Goal: Information Seeking & Learning: Obtain resource

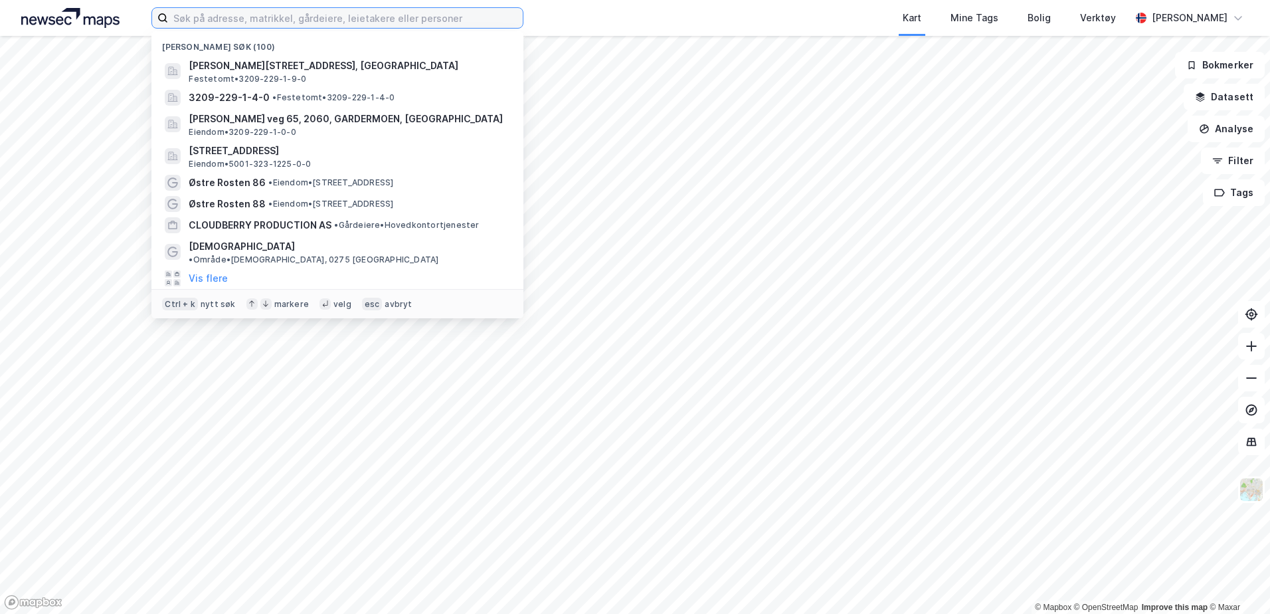
click at [385, 26] on input at bounding box center [345, 18] width 355 height 20
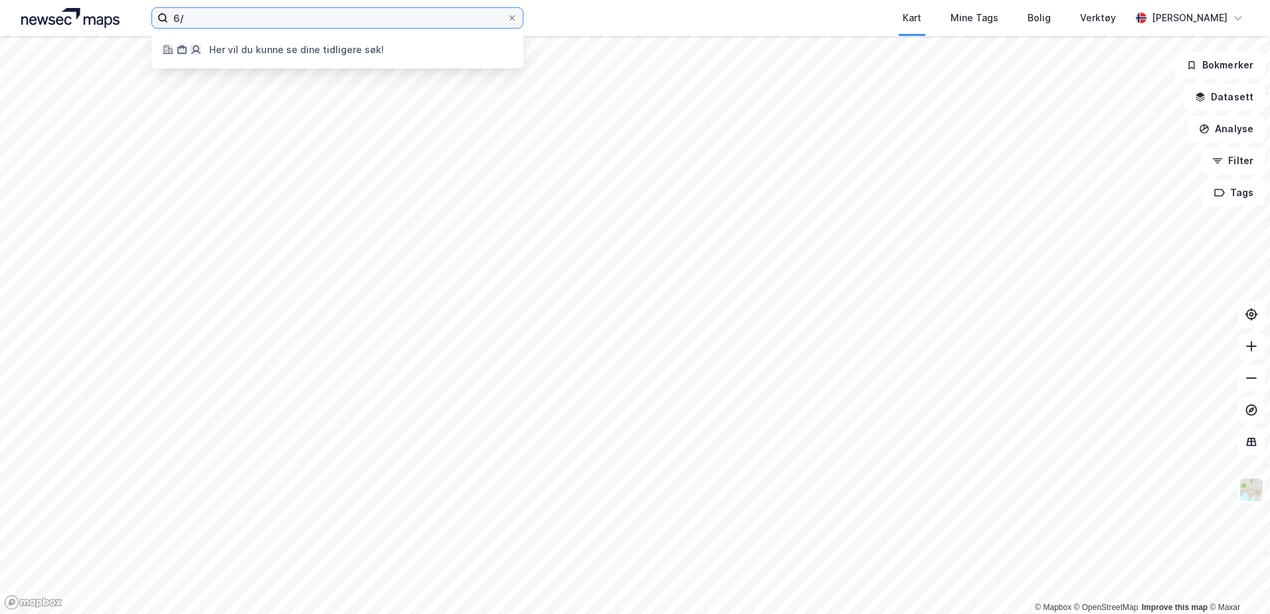
type input "6"
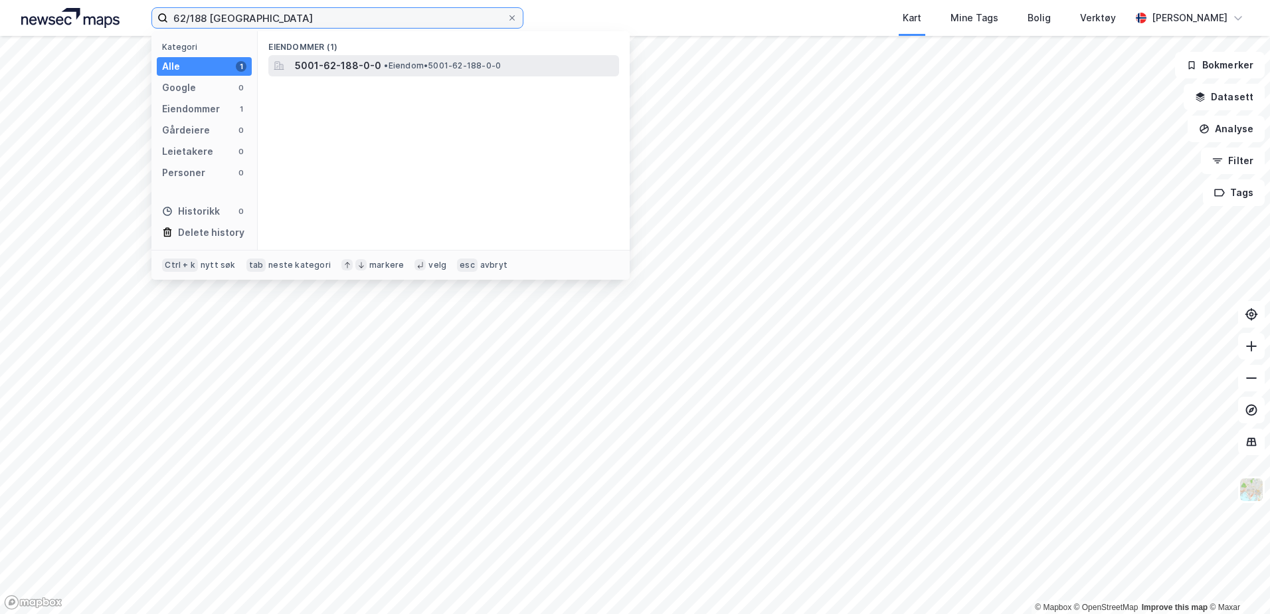
type input "62/188 [GEOGRAPHIC_DATA]"
click at [393, 68] on span "• Eiendom • 5001-62-188-0-0" at bounding box center [442, 65] width 117 height 11
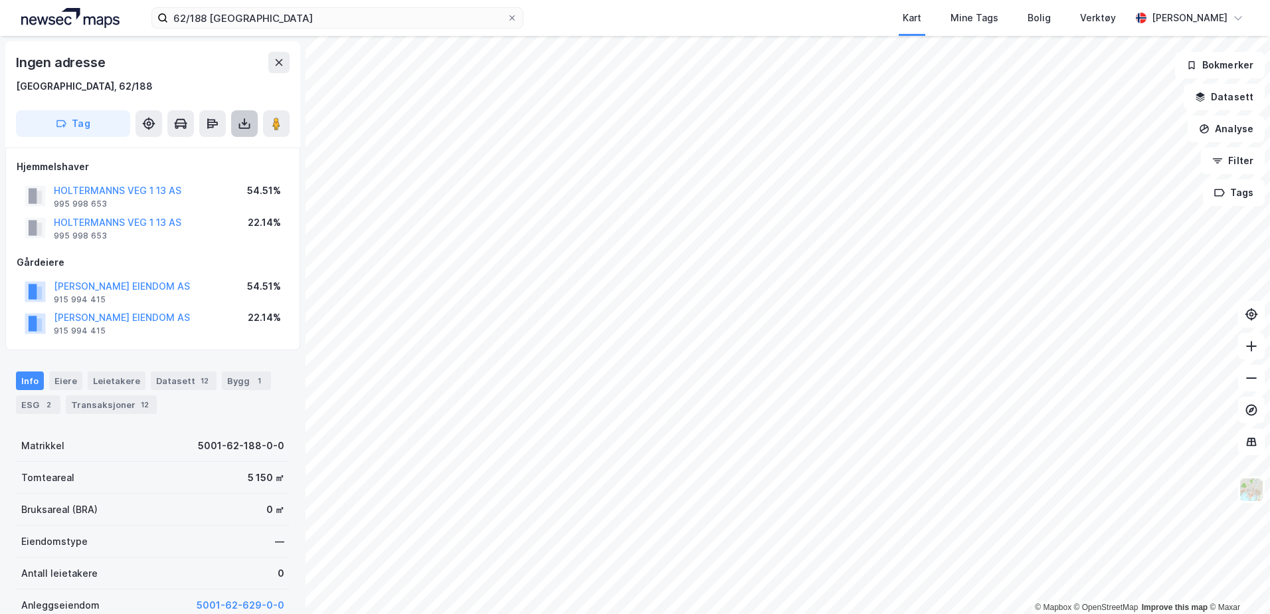
click at [243, 126] on icon at bounding box center [244, 123] width 13 height 13
click at [225, 149] on div "Last ned grunnbok" at bounding box center [187, 150] width 142 height 21
click at [60, 380] on div "Eiere" at bounding box center [65, 380] width 33 height 19
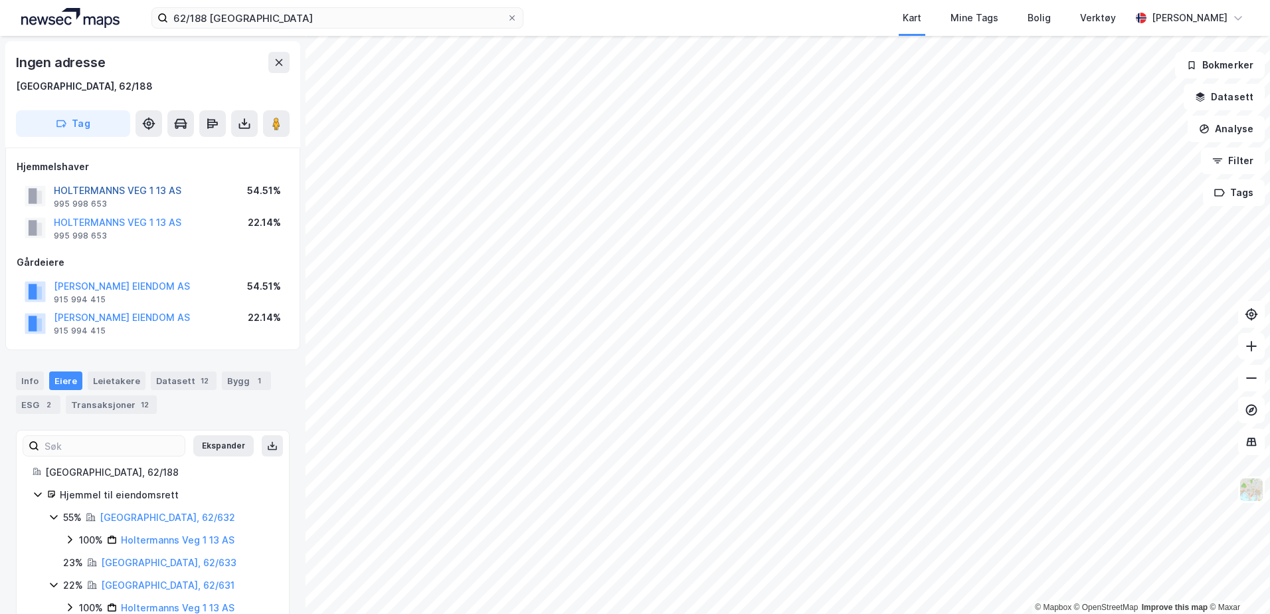
click at [0, 0] on button "HOLTERMANNS VEG 1 13 AS" at bounding box center [0, 0] width 0 height 0
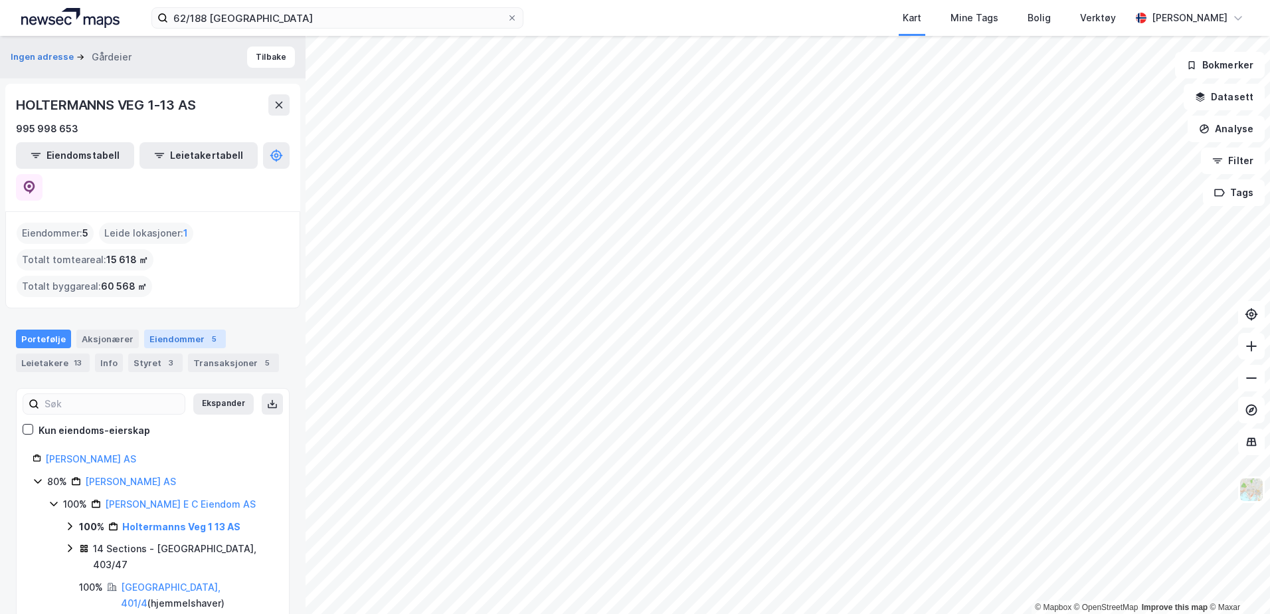
click at [179, 330] on div "Eiendommer 5" at bounding box center [185, 339] width 82 height 19
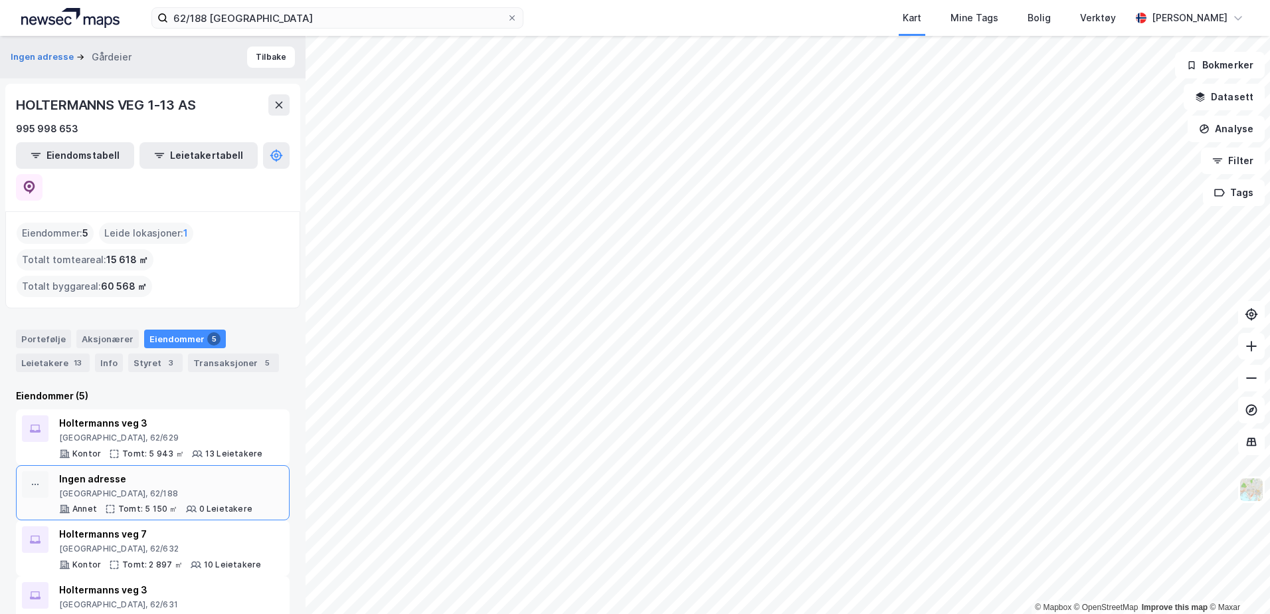
click at [156, 488] on div "[GEOGRAPHIC_DATA], 62/188" at bounding box center [155, 493] width 193 height 11
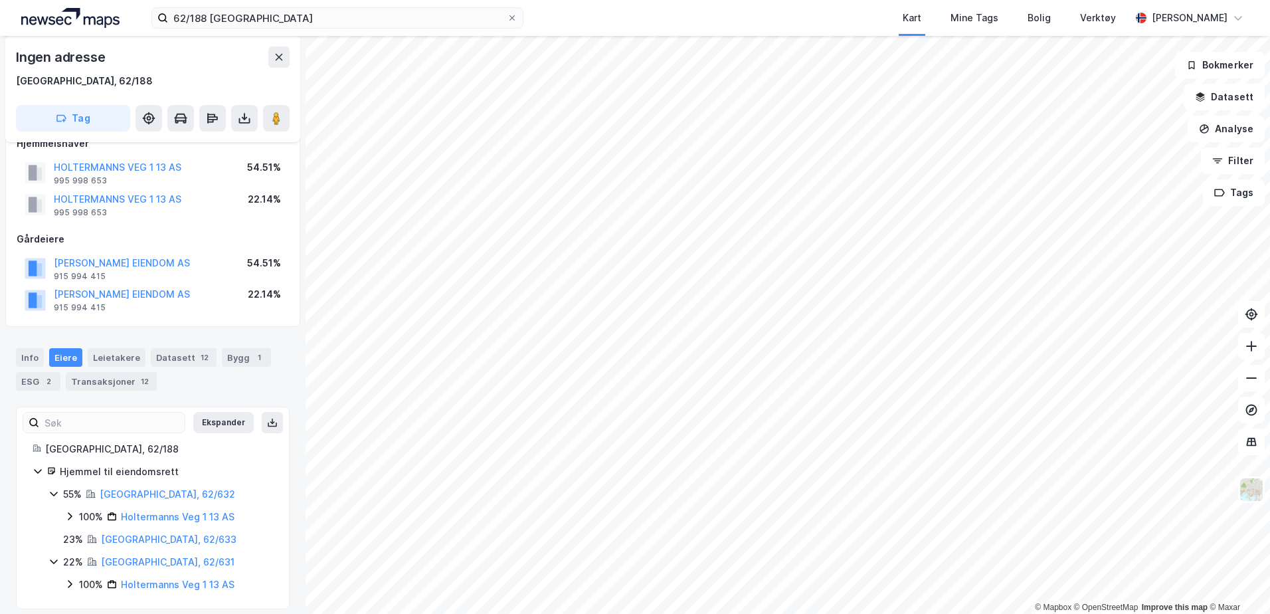
scroll to position [35, 0]
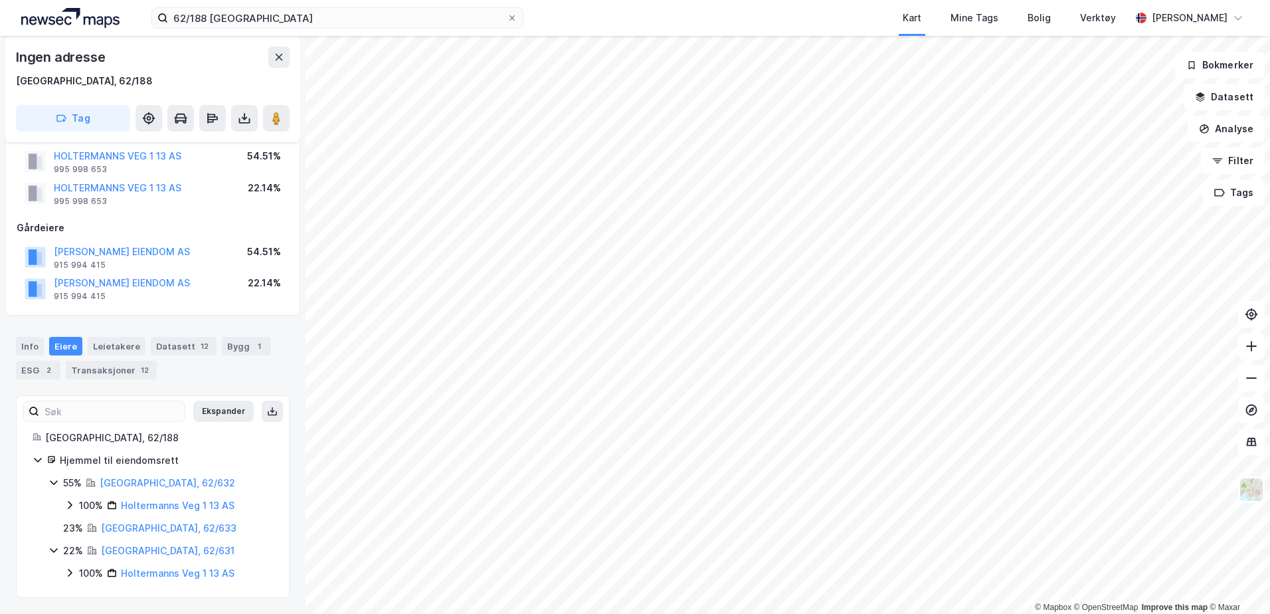
click at [70, 505] on icon at bounding box center [69, 505] width 11 height 11
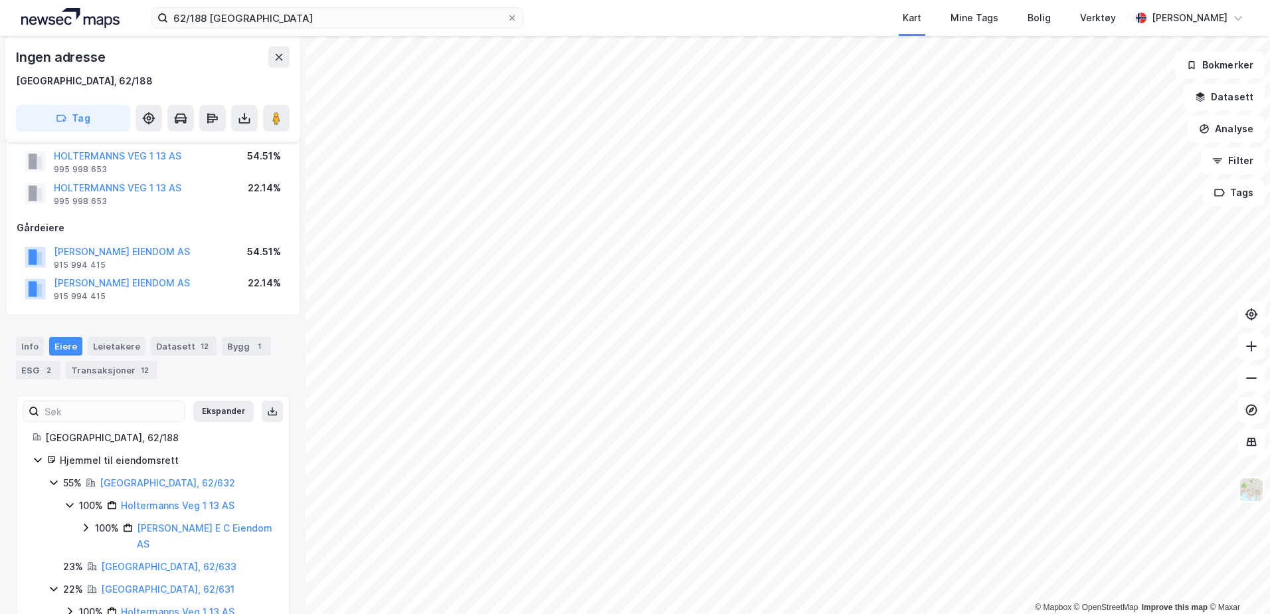
click at [70, 505] on icon at bounding box center [69, 505] width 11 height 11
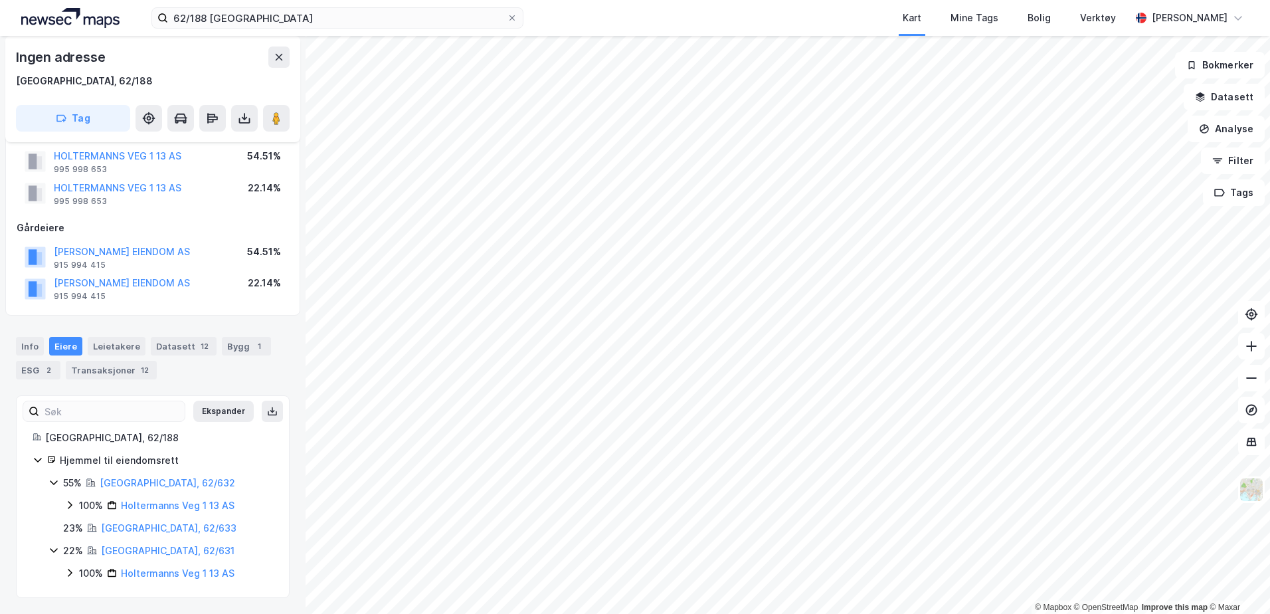
click at [55, 534] on icon at bounding box center [53, 550] width 7 height 5
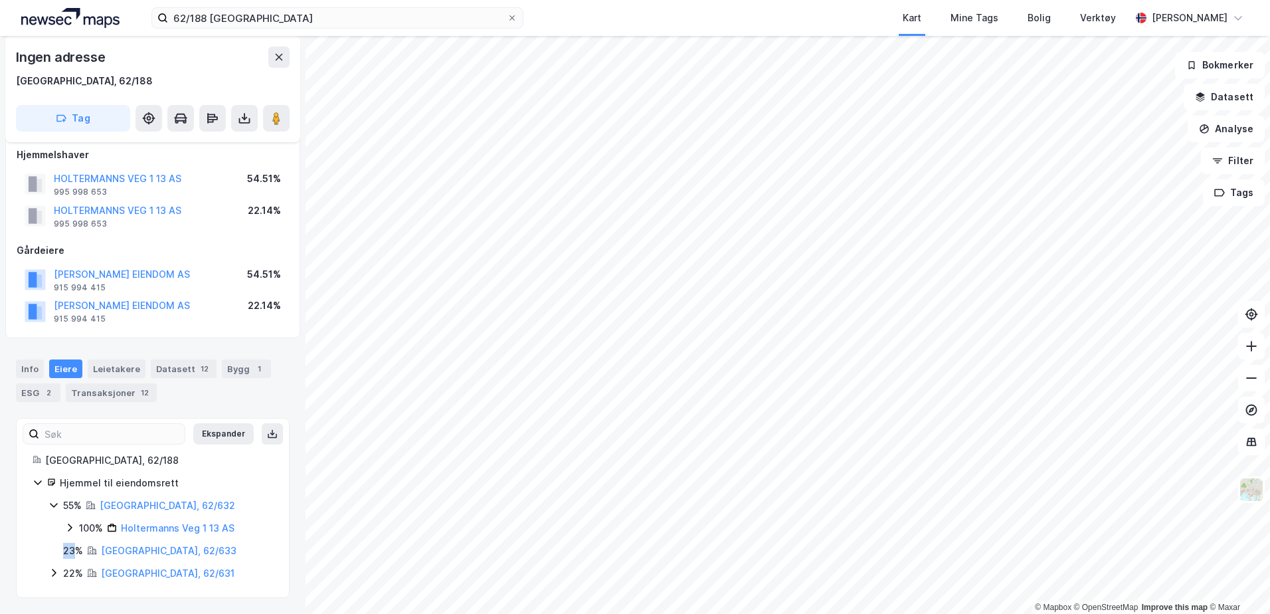
click at [55, 534] on div "23% Trondheim, 62/633" at bounding box center [161, 551] width 225 height 16
drag, startPoint x: 55, startPoint y: 551, endPoint x: 51, endPoint y: 570, distance: 19.7
click at [51, 534] on icon at bounding box center [54, 572] width 11 height 11
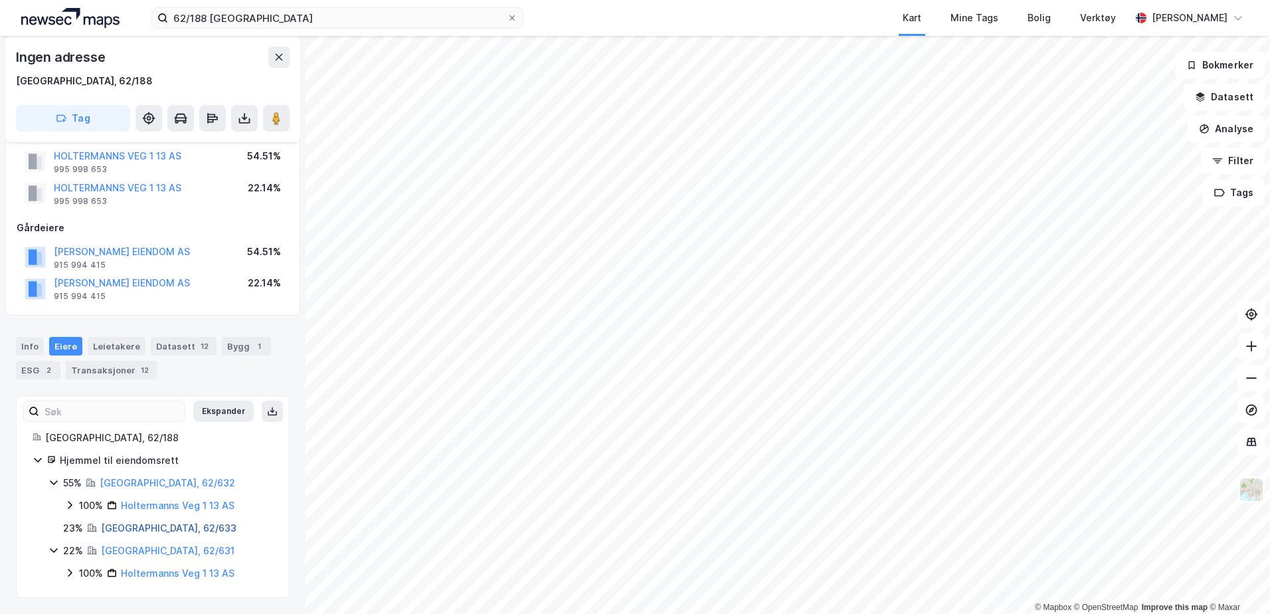
click at [153, 530] on link "[GEOGRAPHIC_DATA], 62/633" at bounding box center [169, 527] width 136 height 11
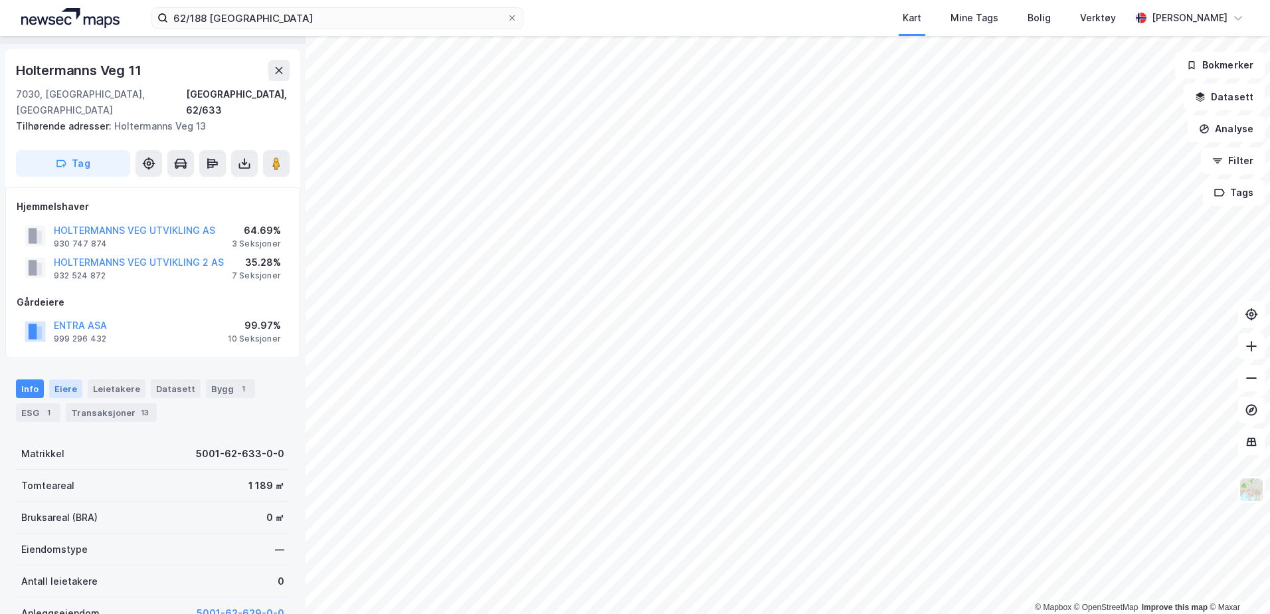
click at [67, 379] on div "Eiere" at bounding box center [65, 388] width 33 height 19
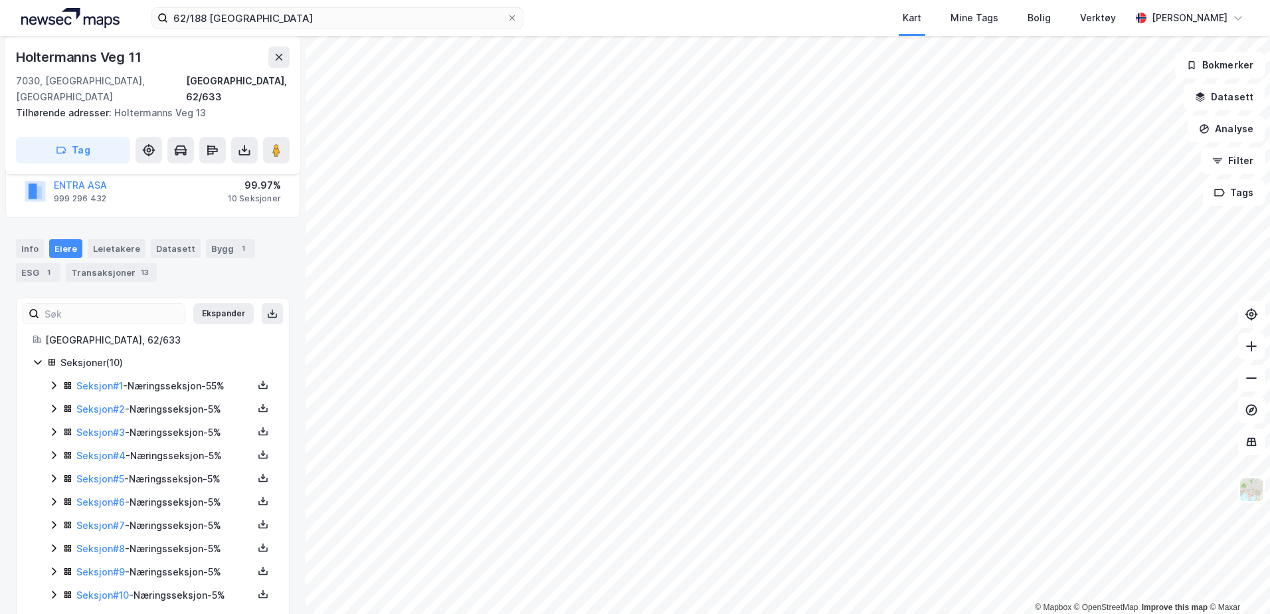
scroll to position [181, 0]
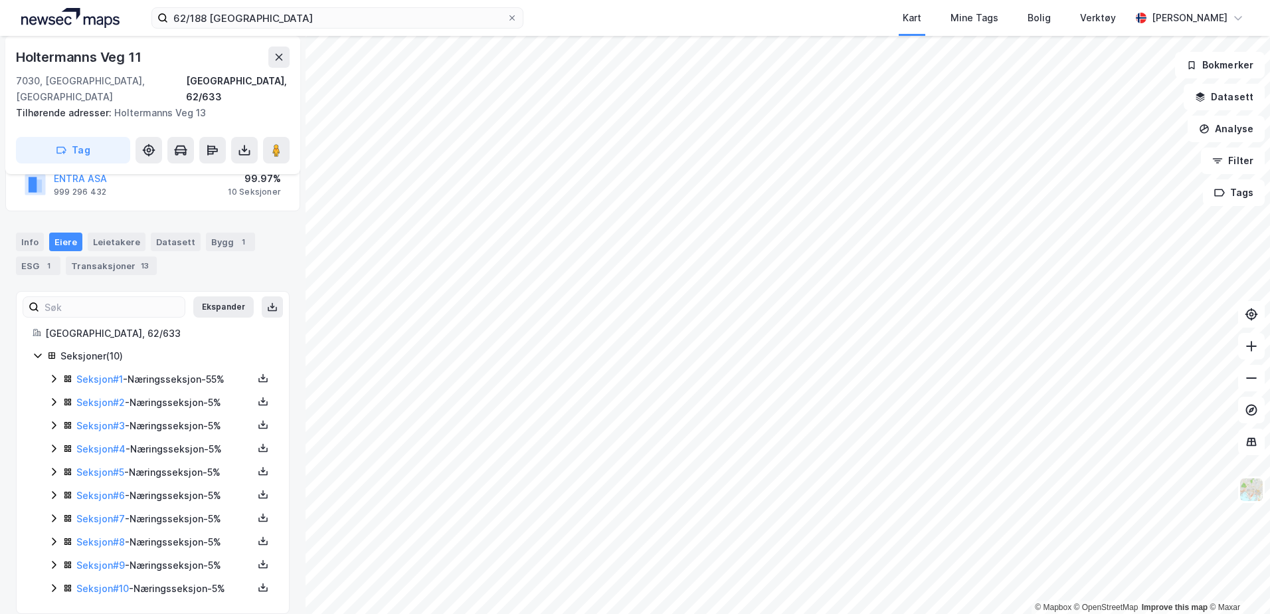
click at [50, 373] on icon at bounding box center [54, 378] width 11 height 11
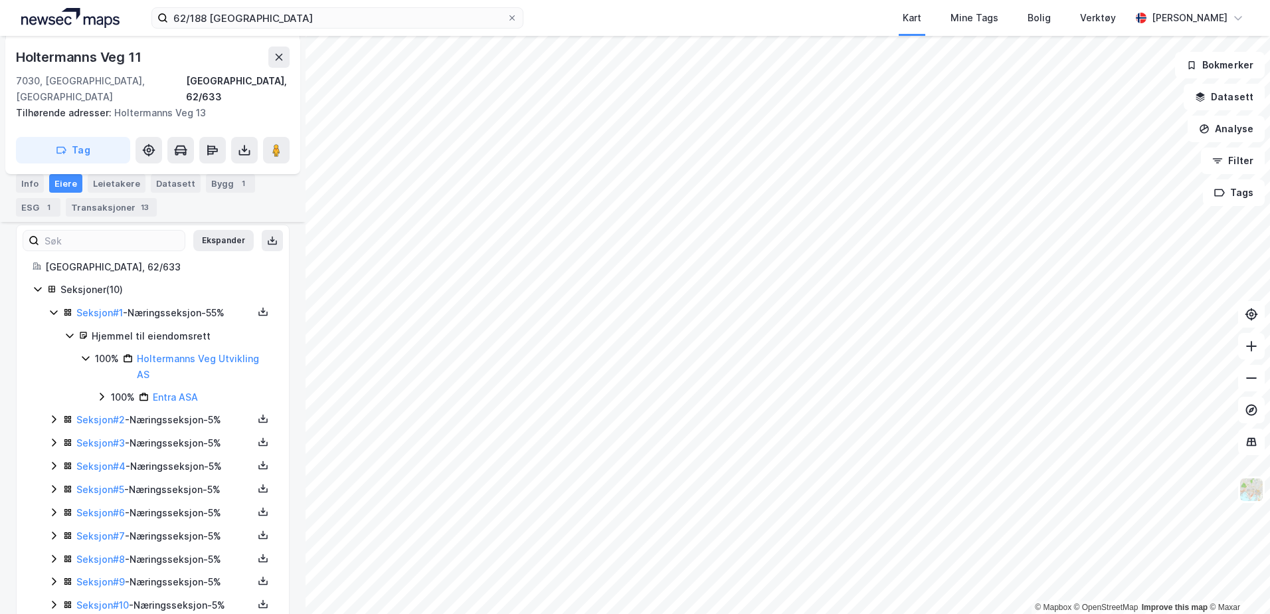
scroll to position [264, 0]
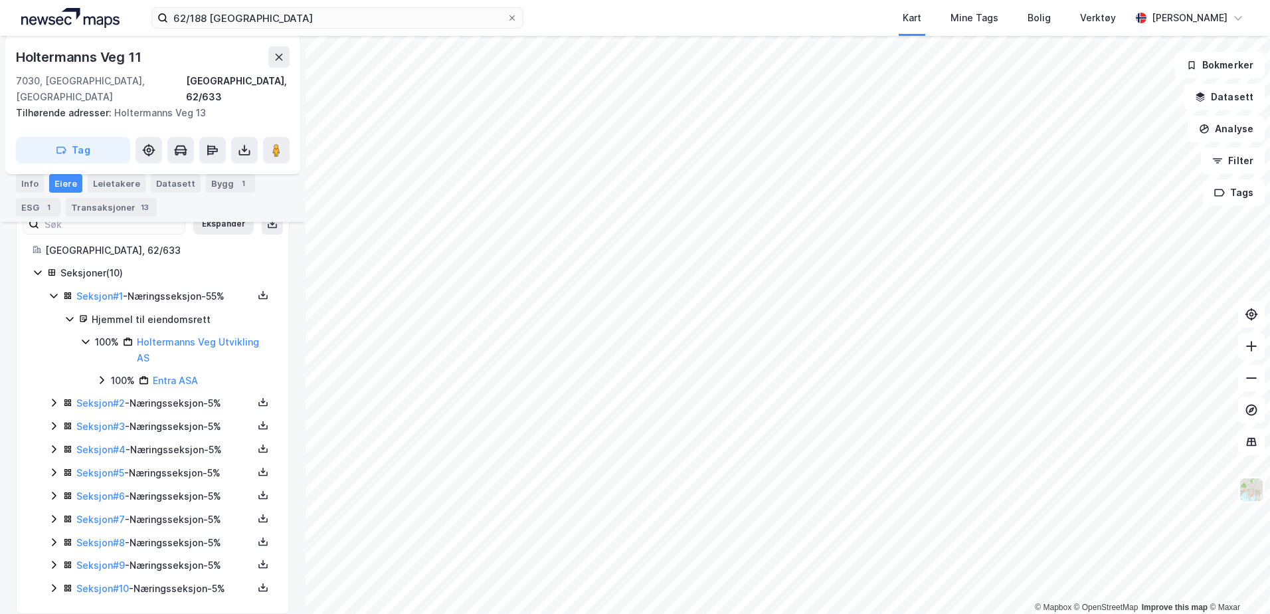
click at [52, 397] on icon at bounding box center [54, 402] width 11 height 11
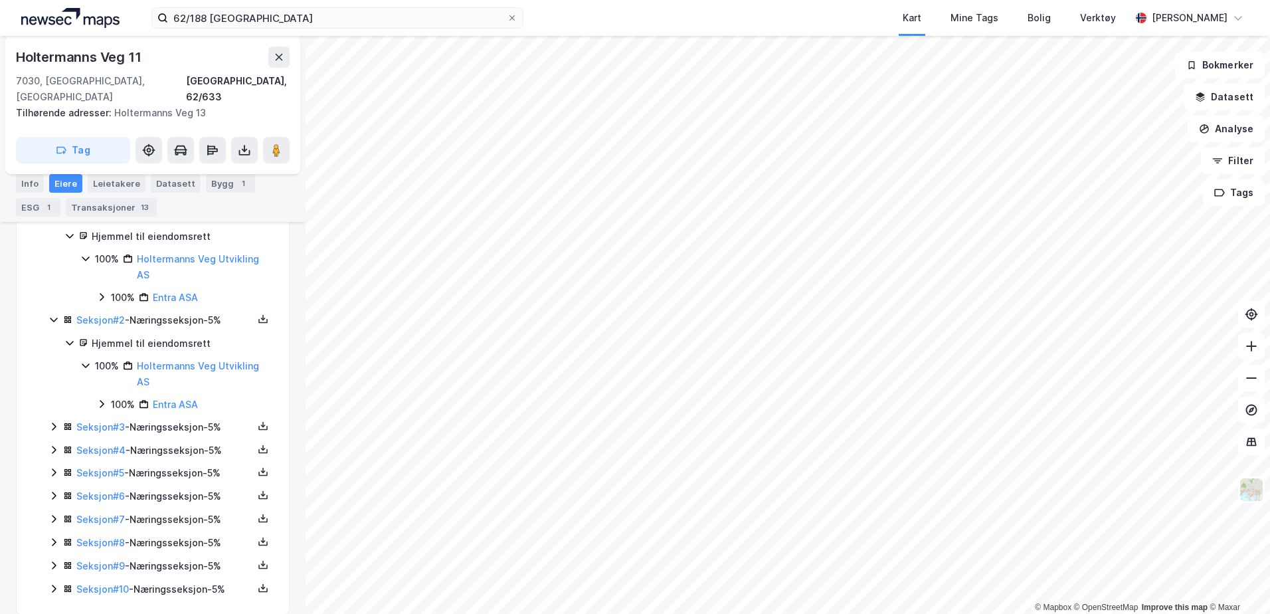
scroll to position [348, 0]
click at [54, 421] on icon at bounding box center [54, 426] width 11 height 11
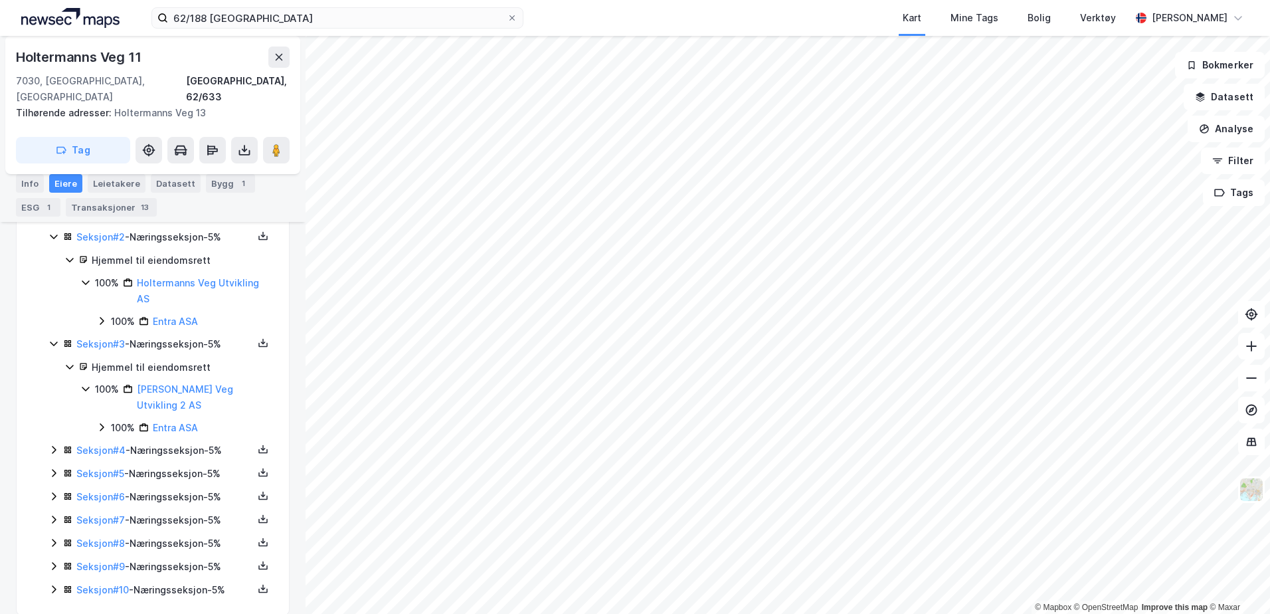
scroll to position [432, 0]
click at [48, 432] on div "Seksjoner ( 10 ) Seksjon # 1 - Næringsseksjon - 55% Hjemmel til eiendomsrett 10…" at bounding box center [153, 348] width 241 height 500
click at [49, 443] on icon at bounding box center [54, 448] width 11 height 11
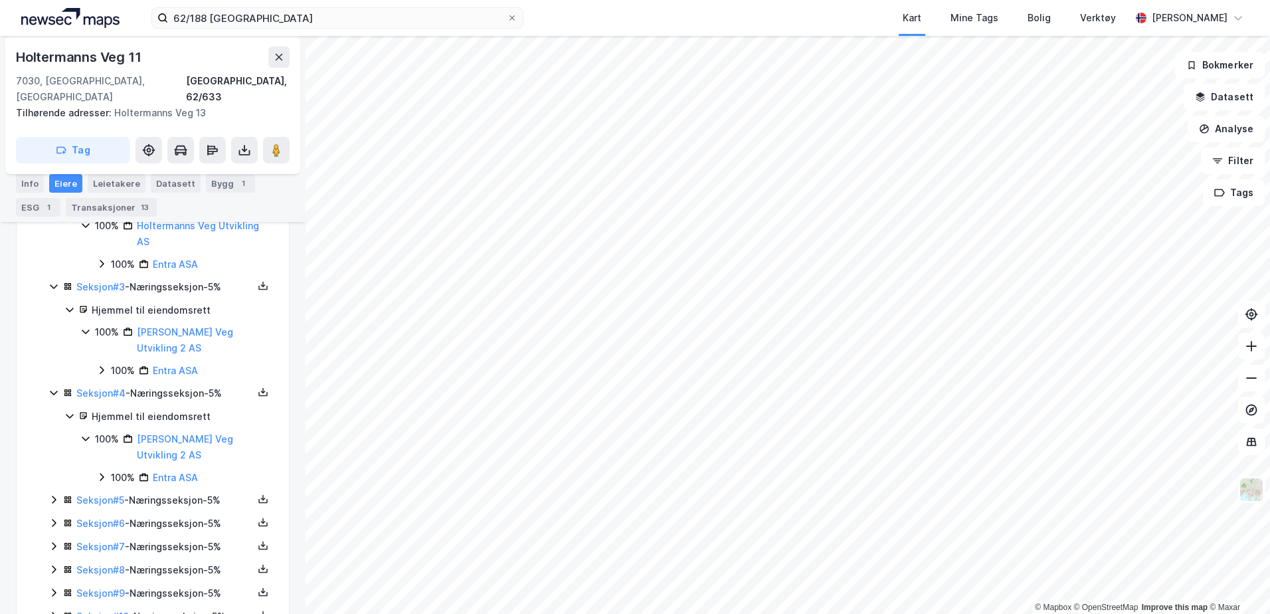
scroll to position [516, 0]
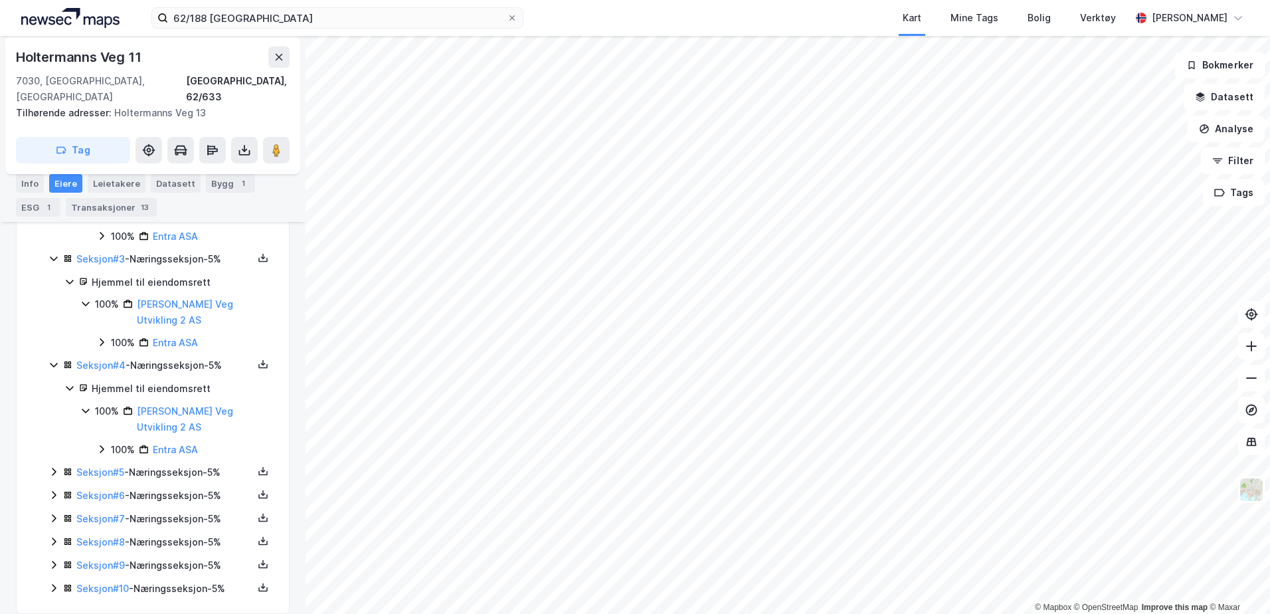
click at [51, 466] on icon at bounding box center [54, 471] width 11 height 11
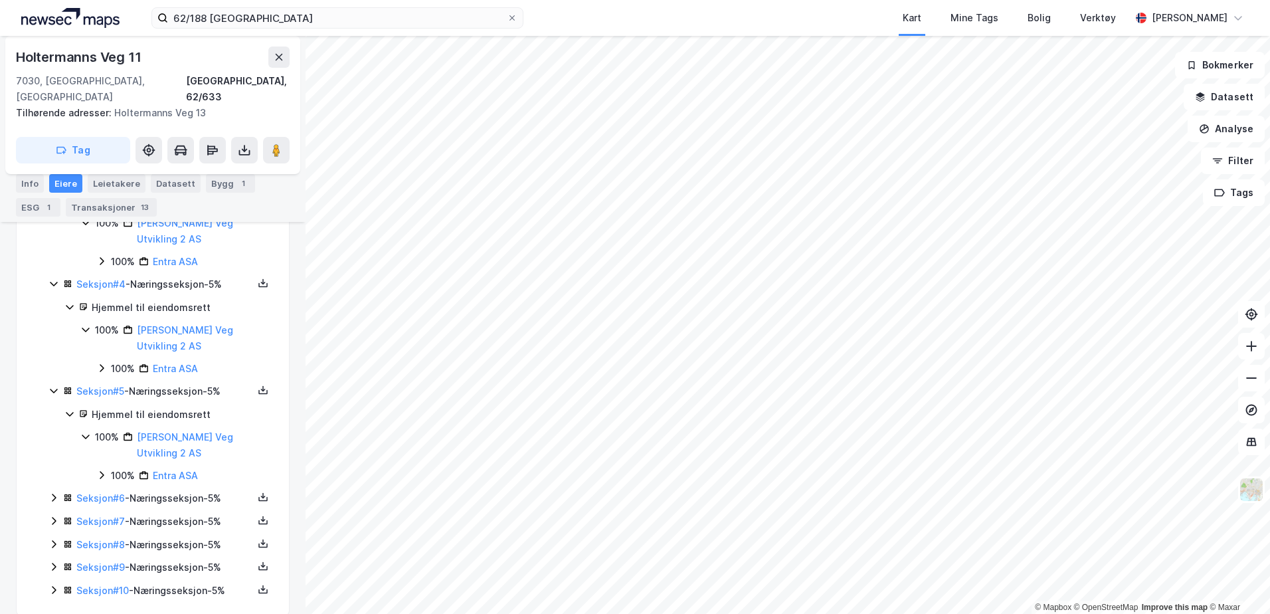
scroll to position [599, 0]
click at [52, 490] on icon at bounding box center [54, 495] width 11 height 11
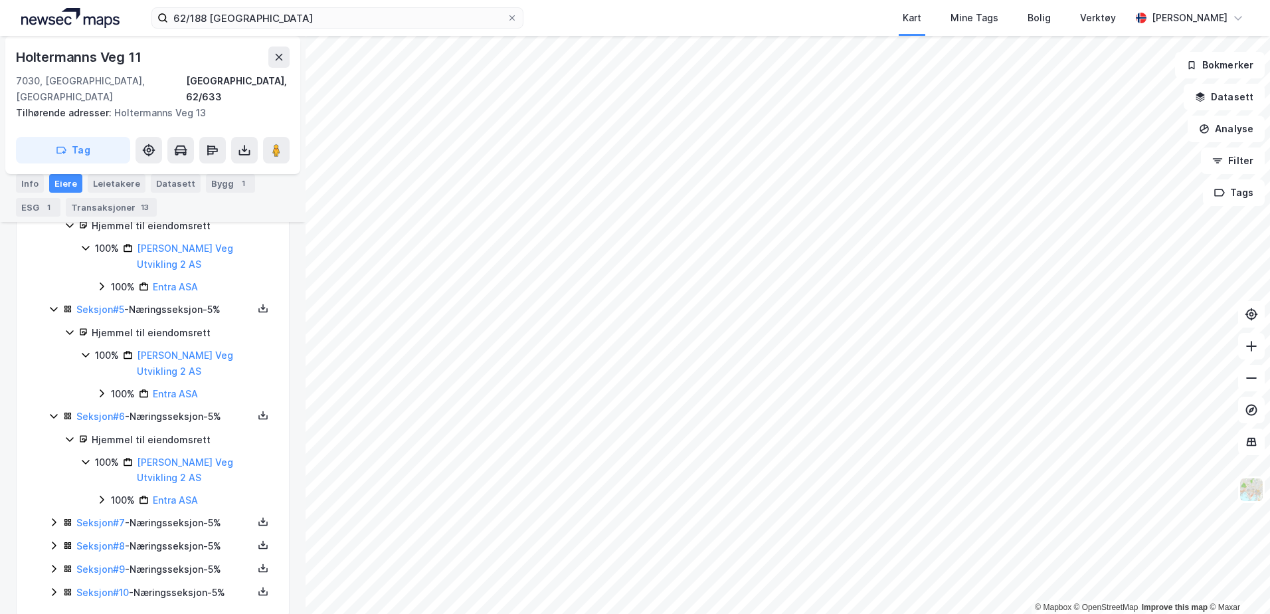
scroll to position [682, 0]
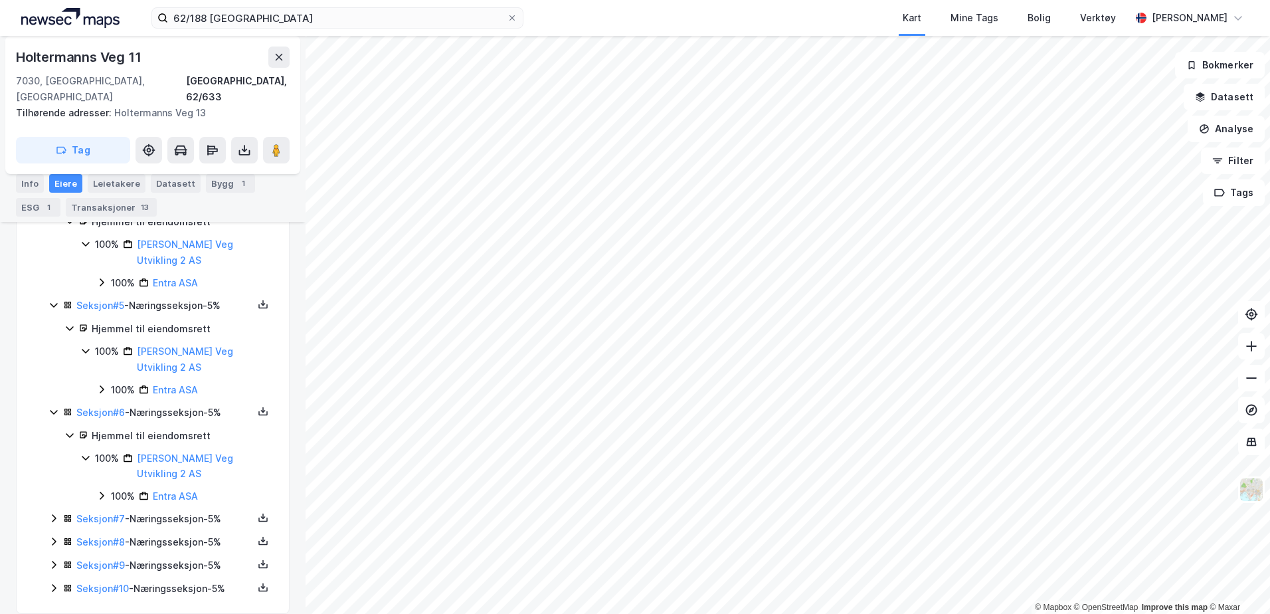
click at [50, 513] on icon at bounding box center [54, 518] width 11 height 11
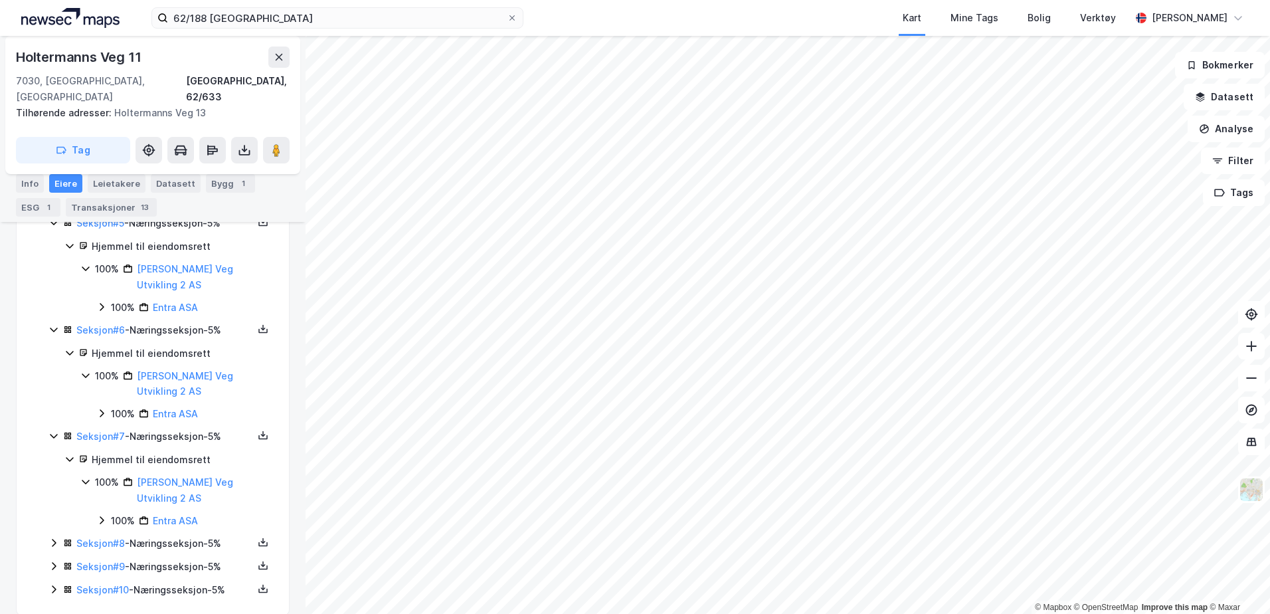
scroll to position [766, 0]
click at [53, 534] on icon at bounding box center [54, 541] width 11 height 11
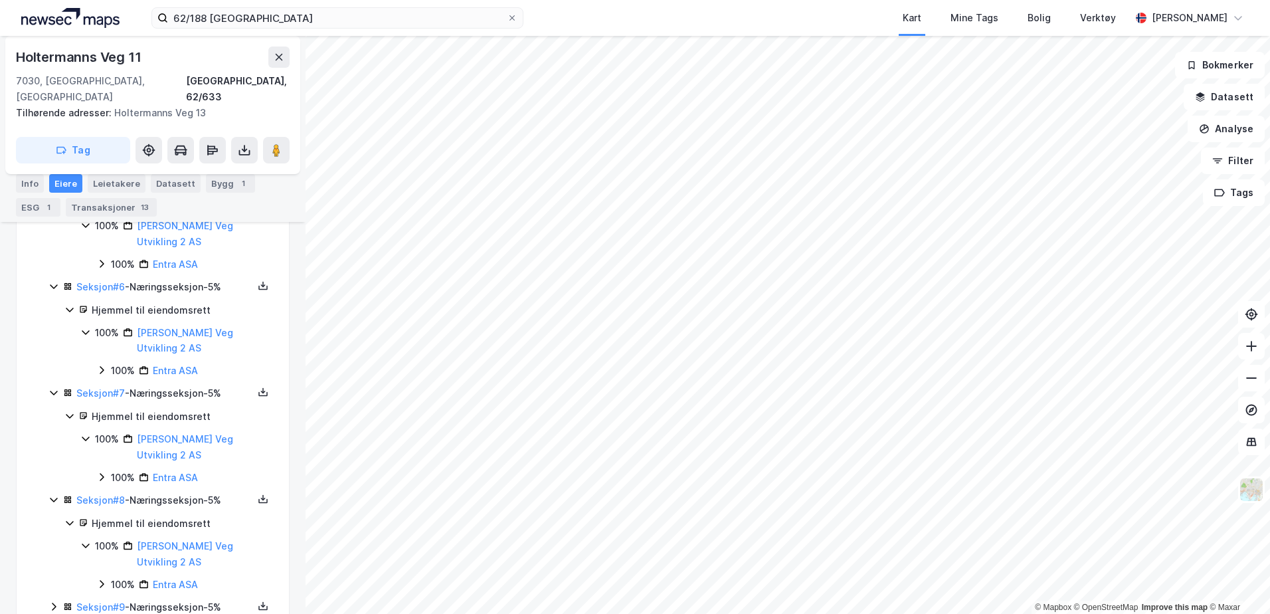
scroll to position [850, 0]
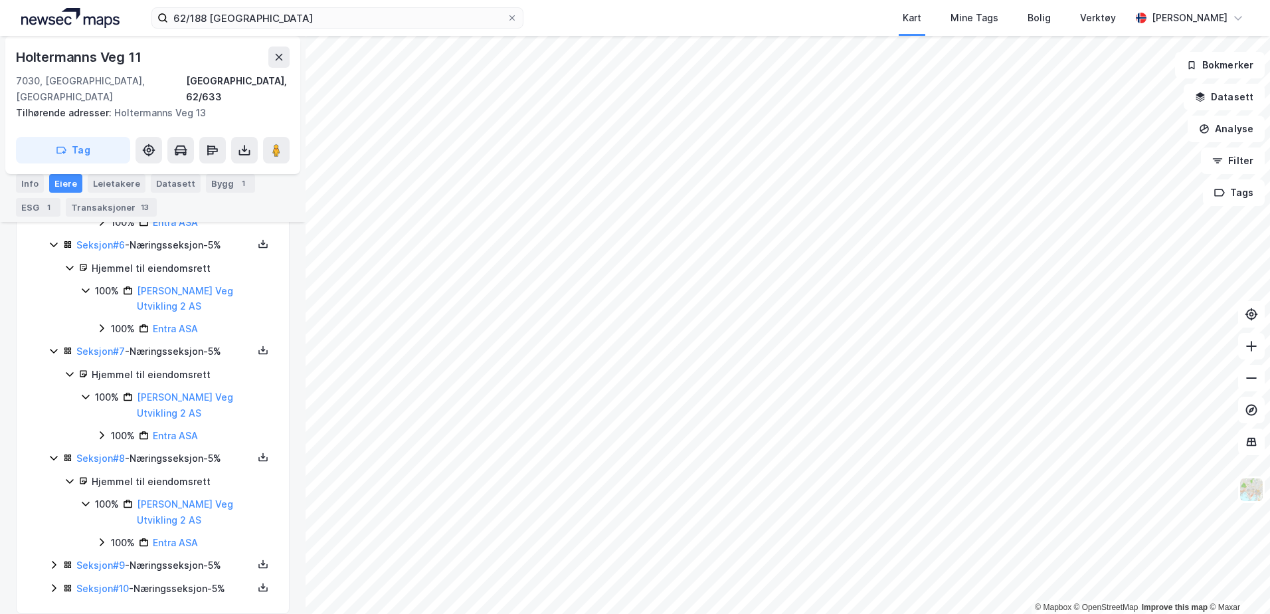
click at [51, 534] on icon at bounding box center [54, 564] width 11 height 11
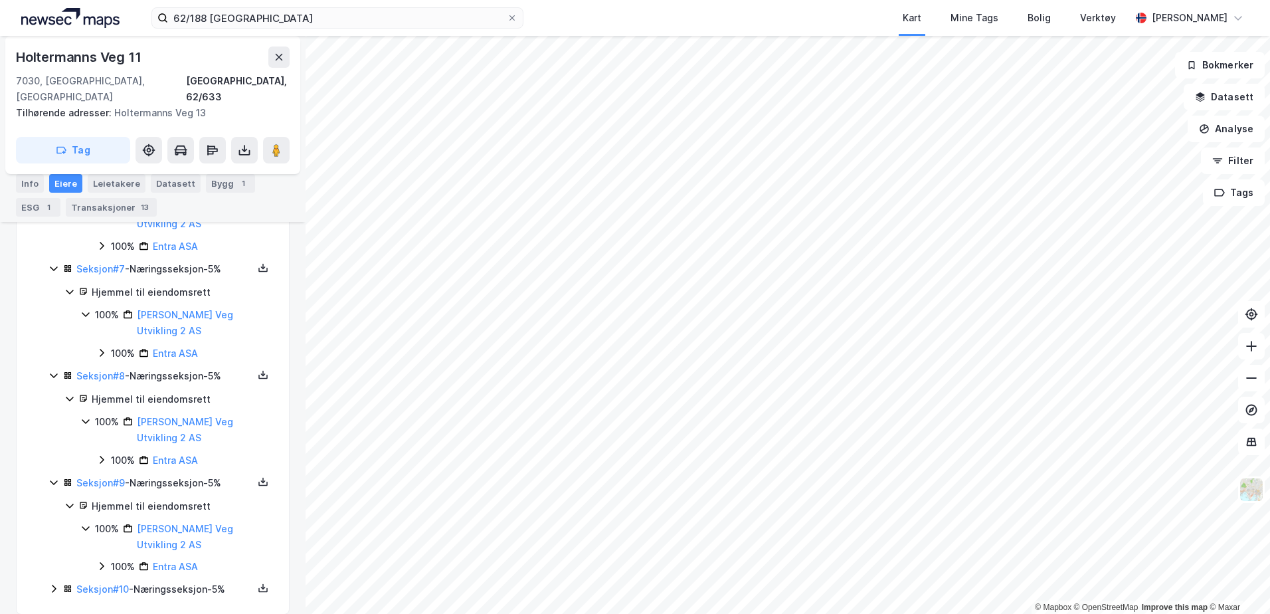
scroll to position [933, 0]
click at [55, 534] on icon at bounding box center [54, 589] width 4 height 8
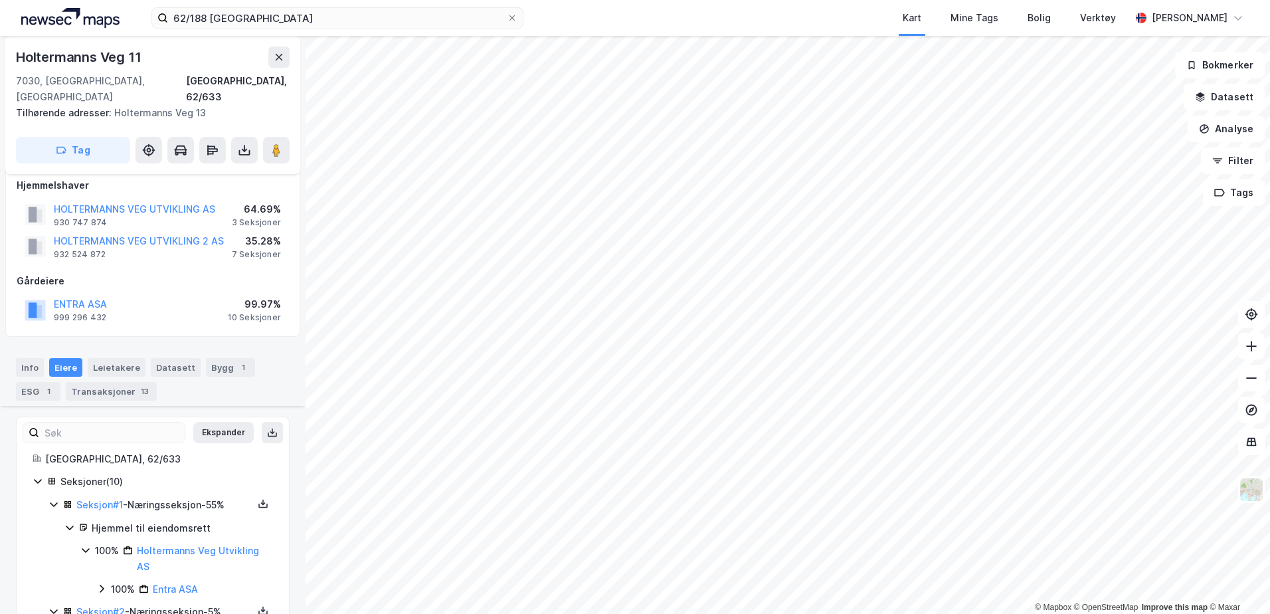
scroll to position [0, 0]
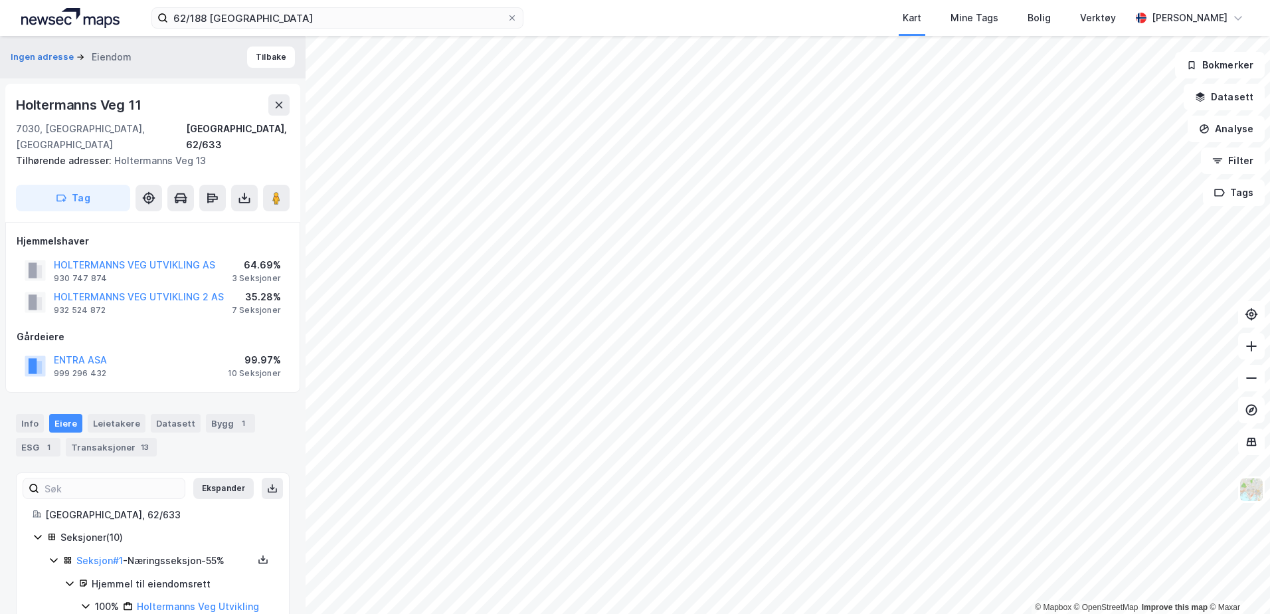
click at [37, 532] on icon at bounding box center [38, 537] width 11 height 11
click at [52, 534] on icon at bounding box center [54, 560] width 11 height 11
click at [52, 534] on icon at bounding box center [54, 583] width 11 height 11
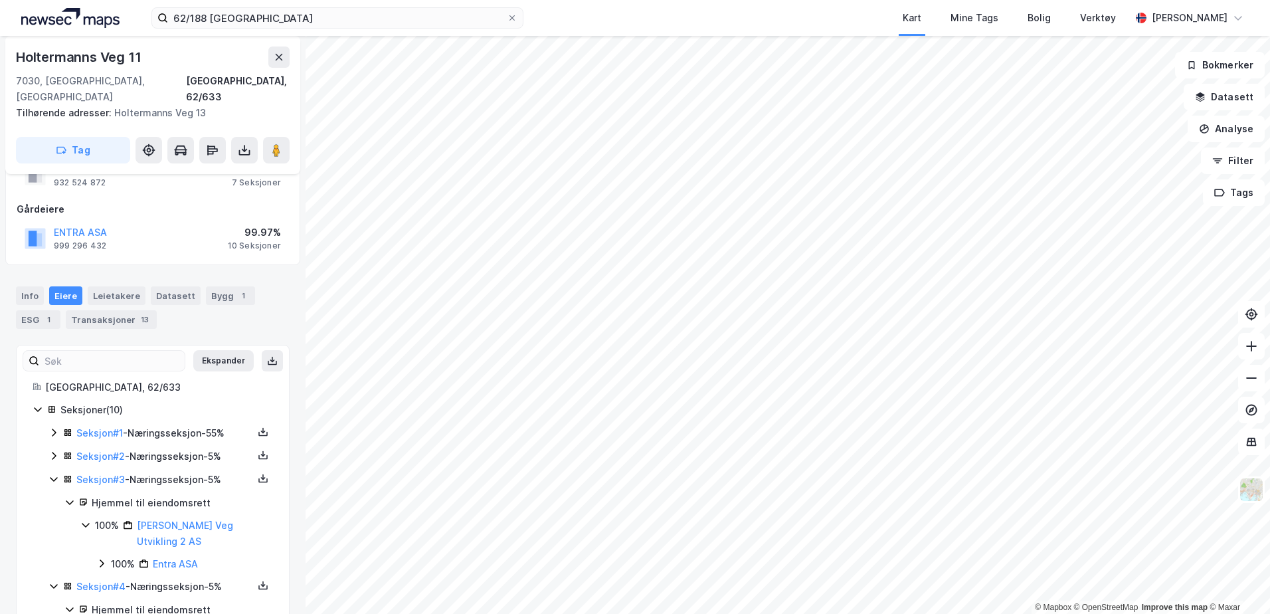
scroll to position [133, 0]
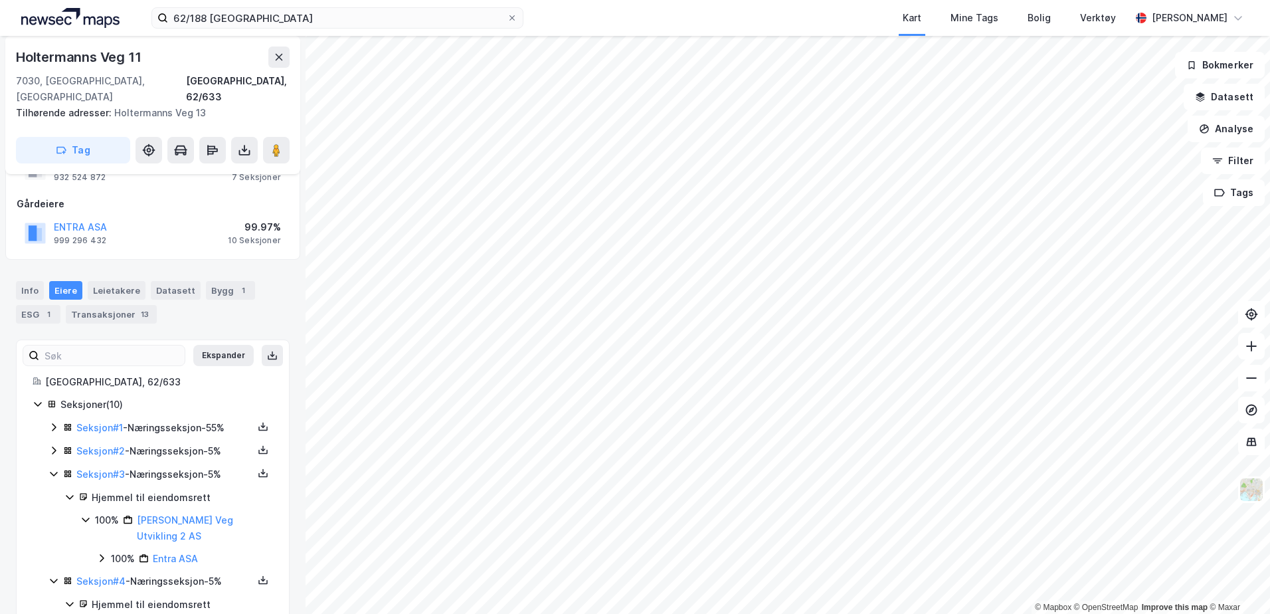
click at [53, 468] on icon at bounding box center [54, 473] width 11 height 11
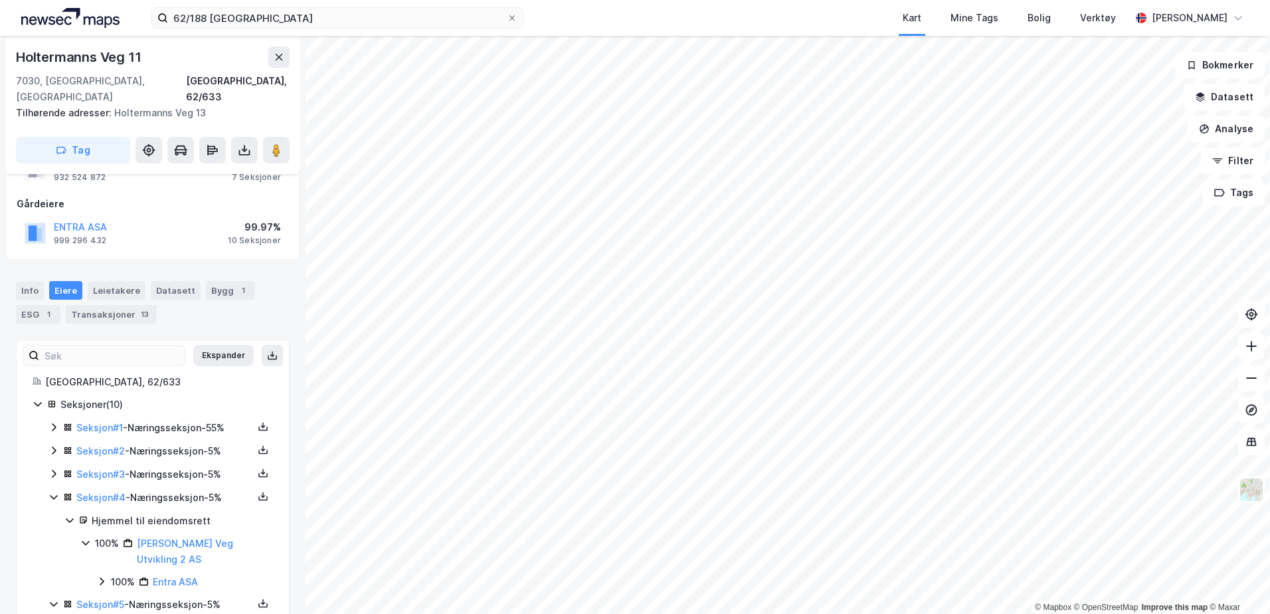
click at [51, 492] on icon at bounding box center [54, 497] width 11 height 11
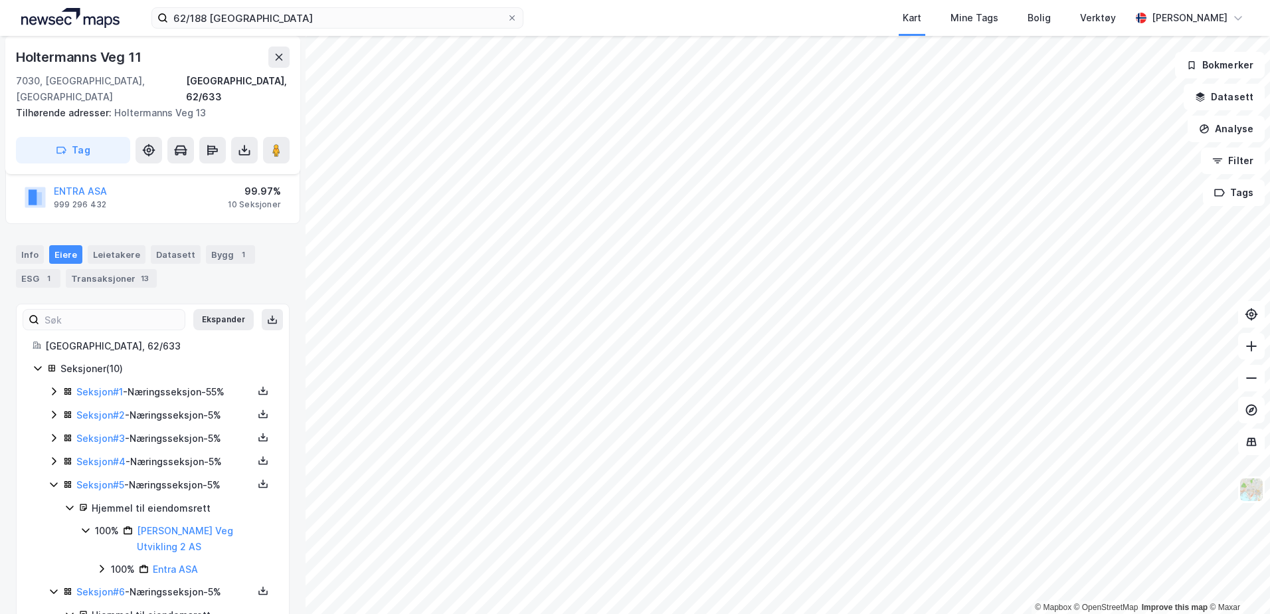
scroll to position [199, 0]
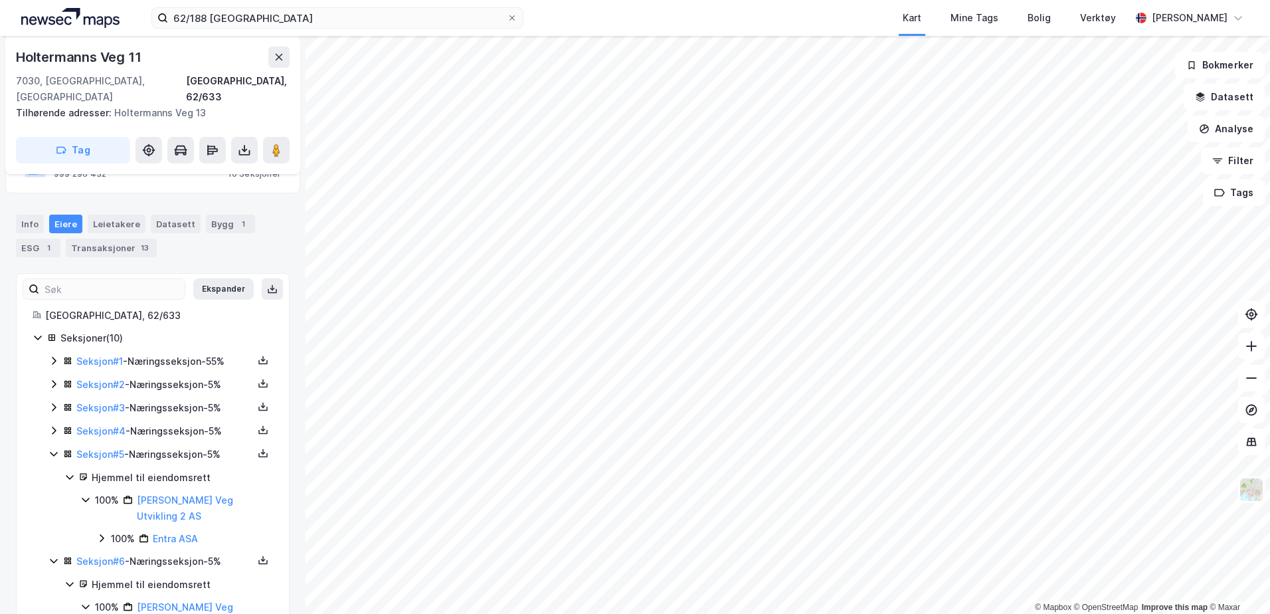
click at [56, 534] on icon at bounding box center [54, 560] width 11 height 11
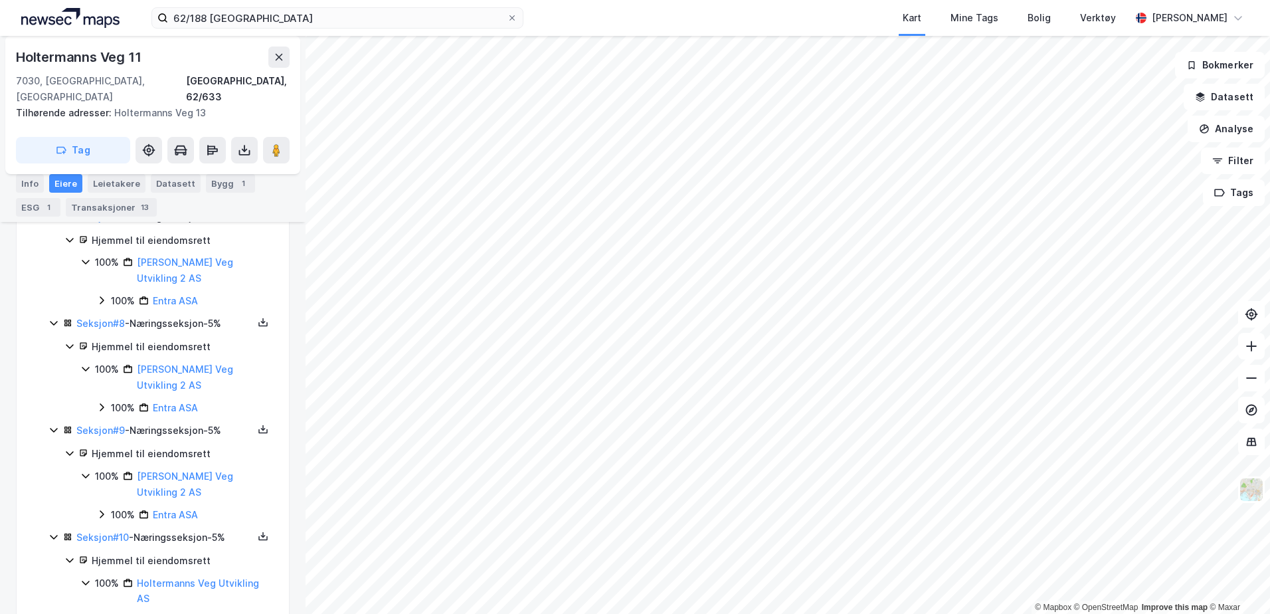
scroll to position [599, 0]
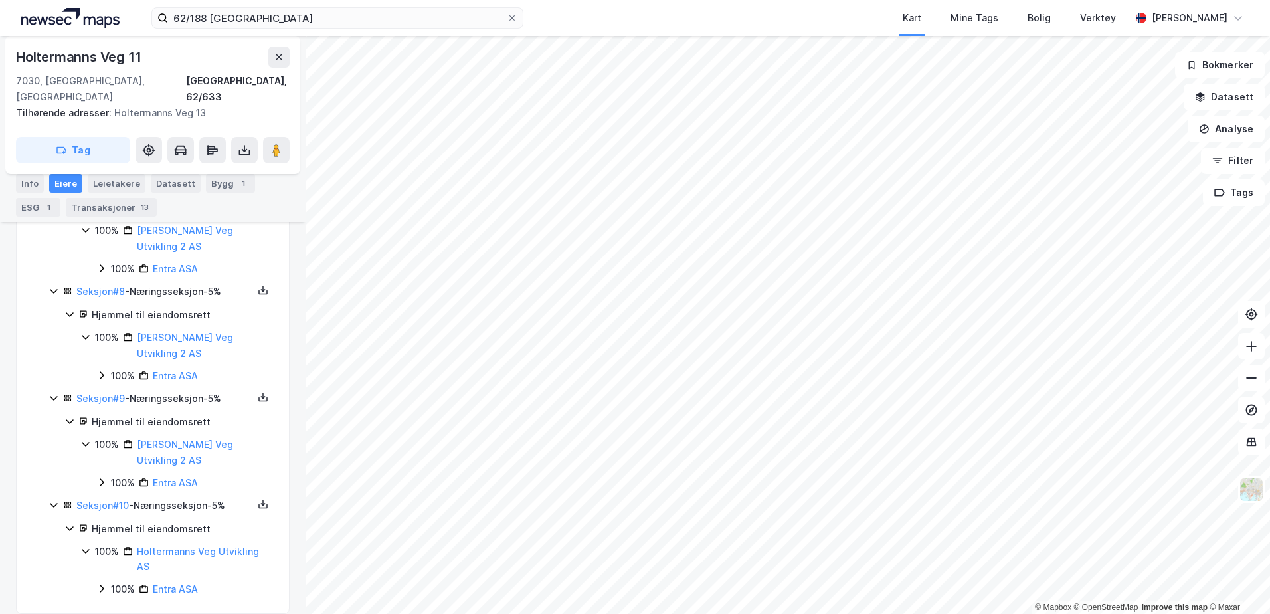
click at [51, 500] on icon at bounding box center [54, 505] width 11 height 11
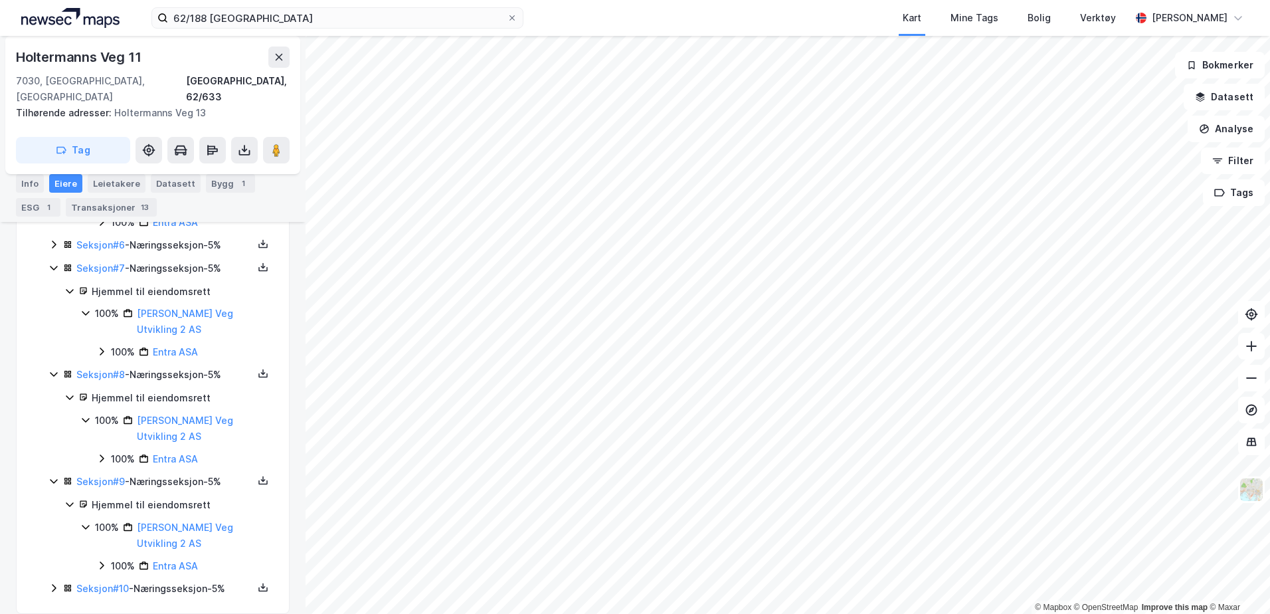
click at [53, 476] on icon at bounding box center [54, 481] width 11 height 11
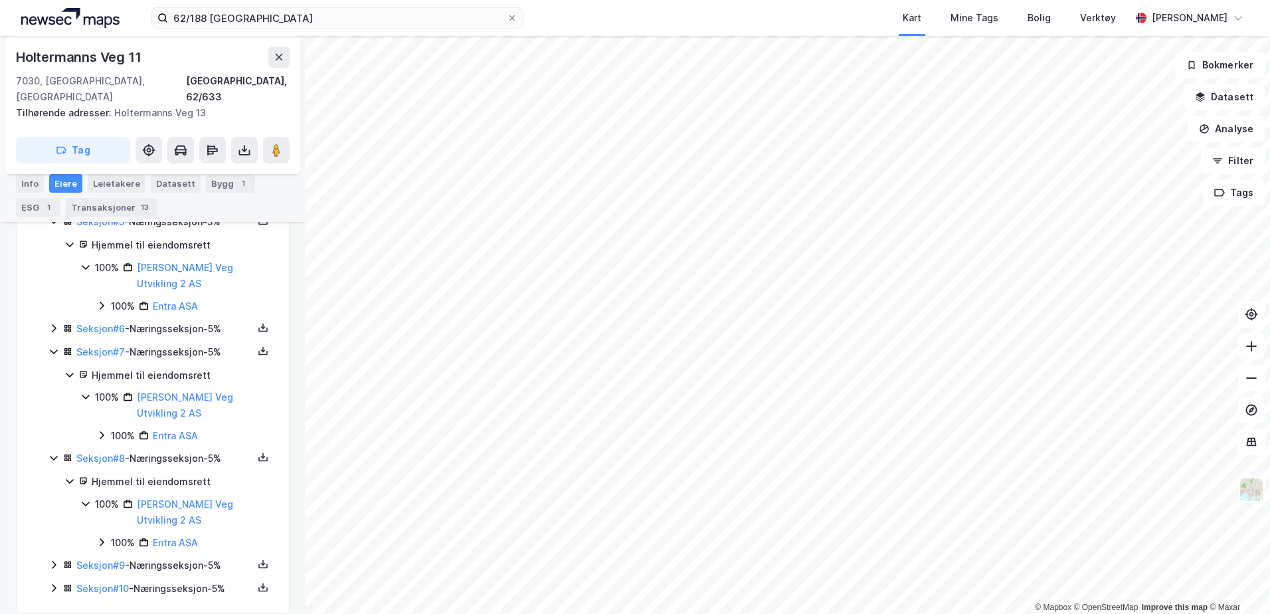
click at [53, 450] on div "Seksjon # 8 - Næringsseksjon - 5%" at bounding box center [161, 458] width 225 height 17
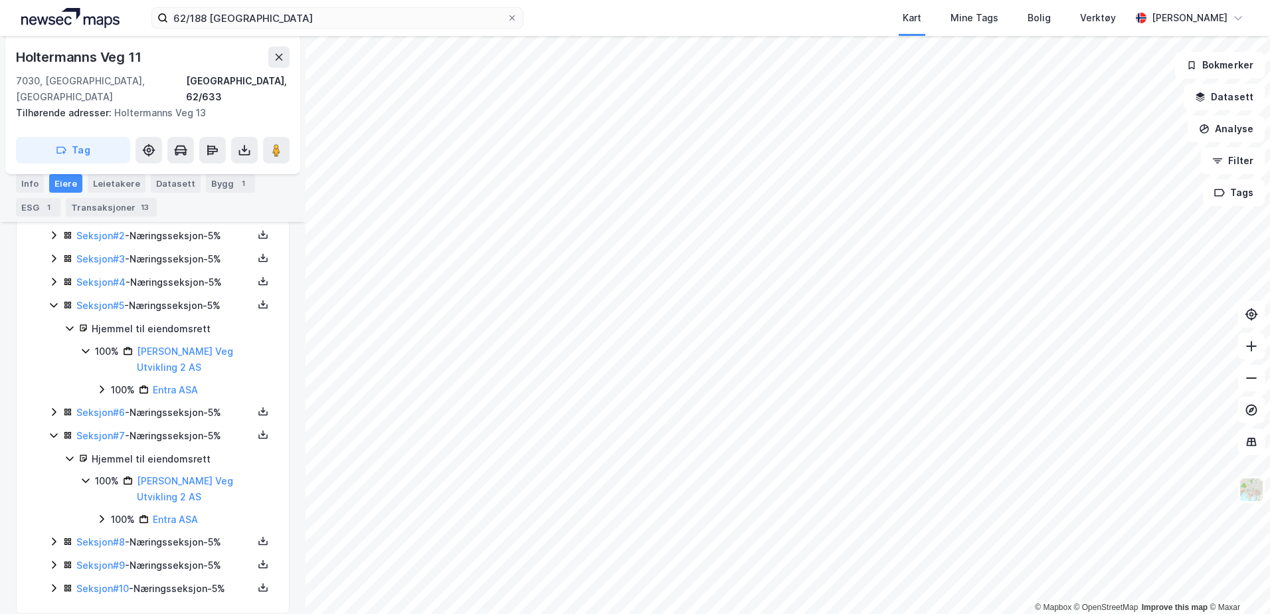
click at [53, 430] on icon at bounding box center [54, 435] width 11 height 11
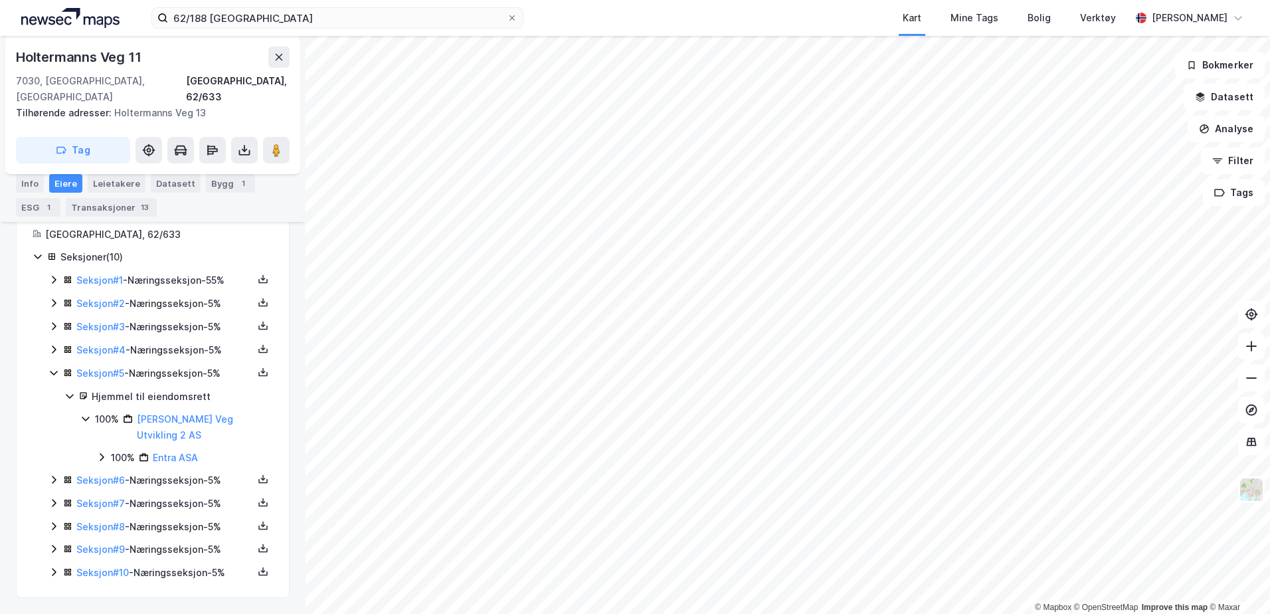
scroll to position [264, 0]
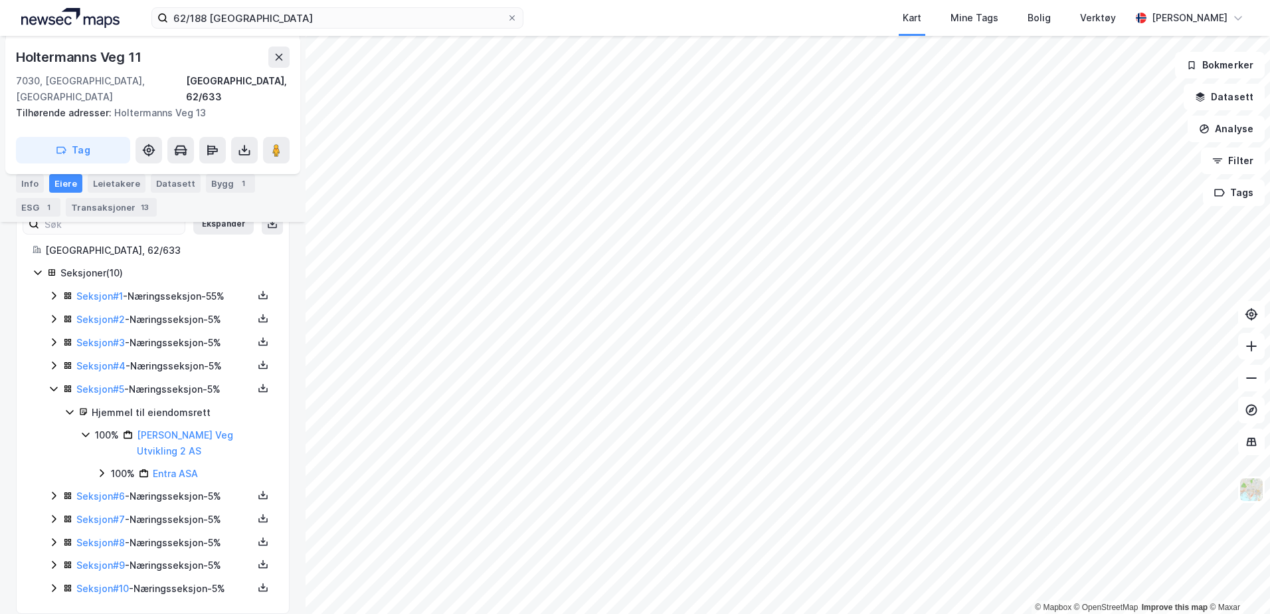
click at [53, 387] on icon at bounding box center [53, 389] width 7 height 5
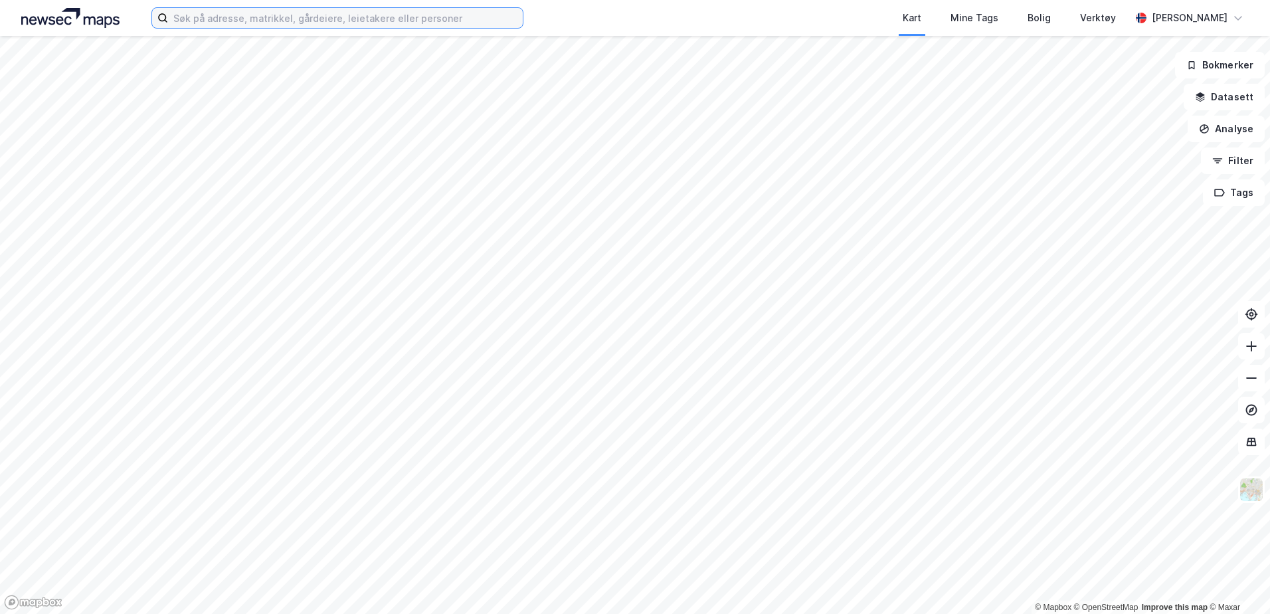
click at [455, 17] on input at bounding box center [345, 18] width 355 height 20
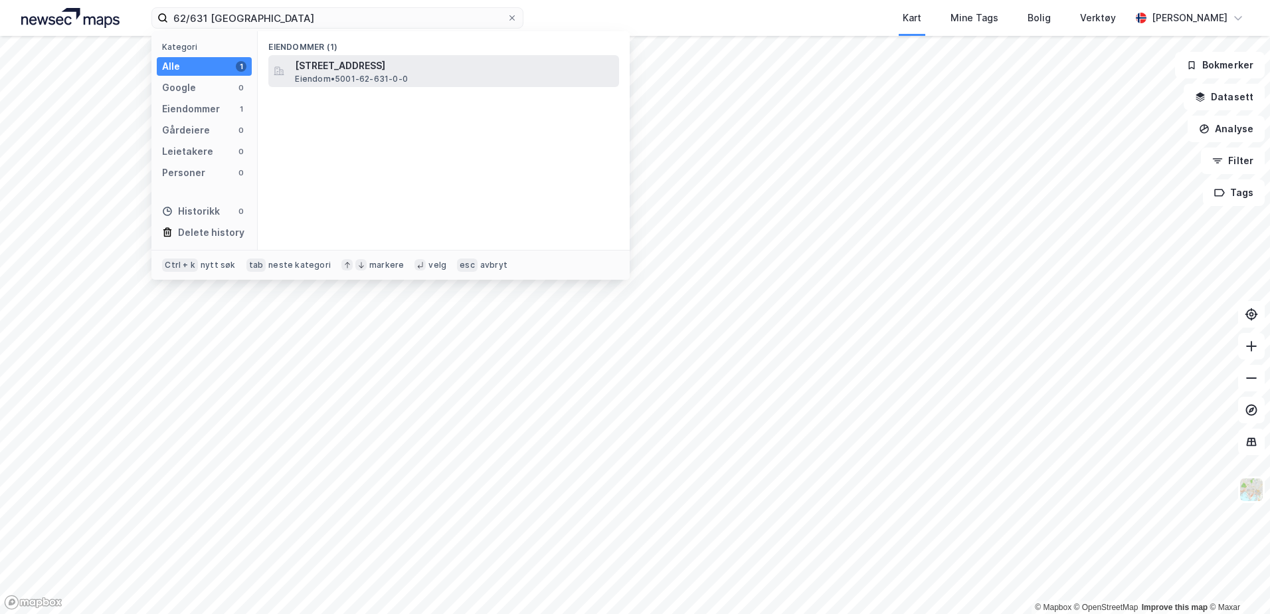
click at [418, 72] on span "[STREET_ADDRESS]" at bounding box center [454, 66] width 319 height 16
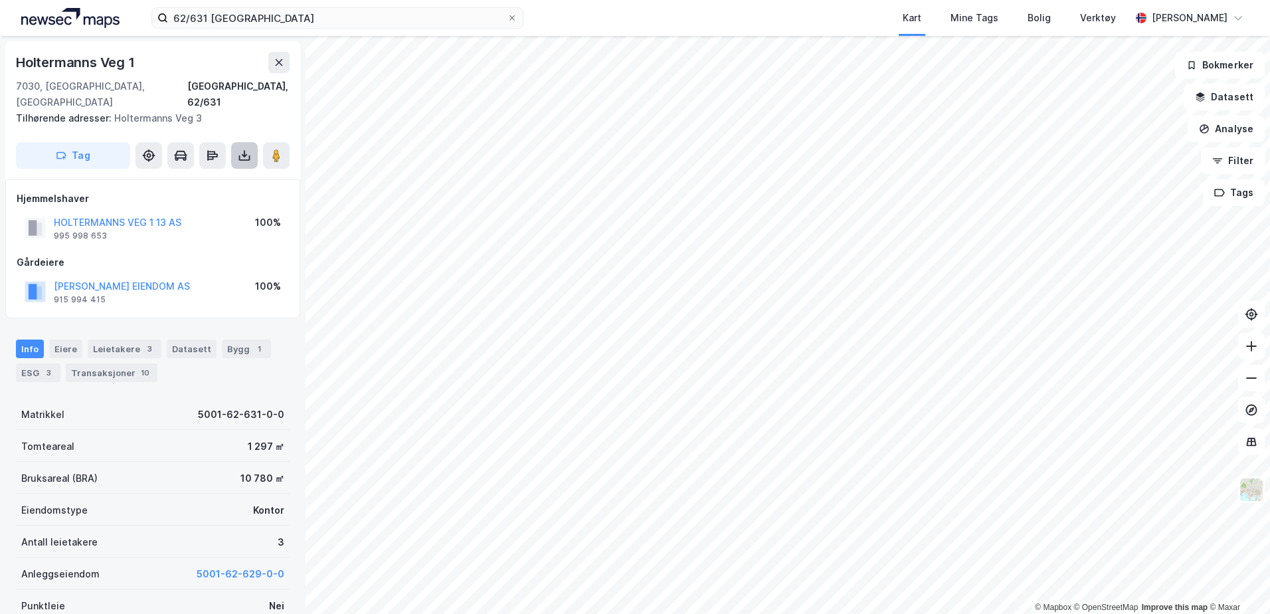
click at [245, 149] on icon at bounding box center [244, 155] width 13 height 13
click at [210, 177] on div "Last ned grunnbok" at bounding box center [178, 182] width 77 height 11
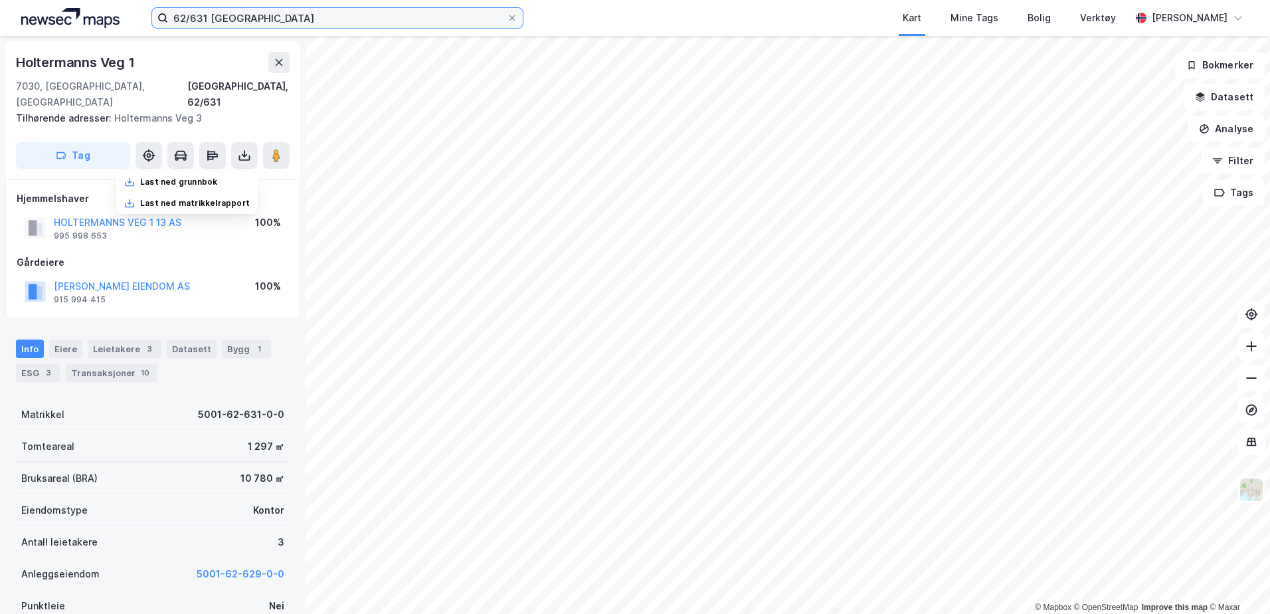
click at [207, 17] on input "62/631 [GEOGRAPHIC_DATA]" at bounding box center [337, 18] width 339 height 20
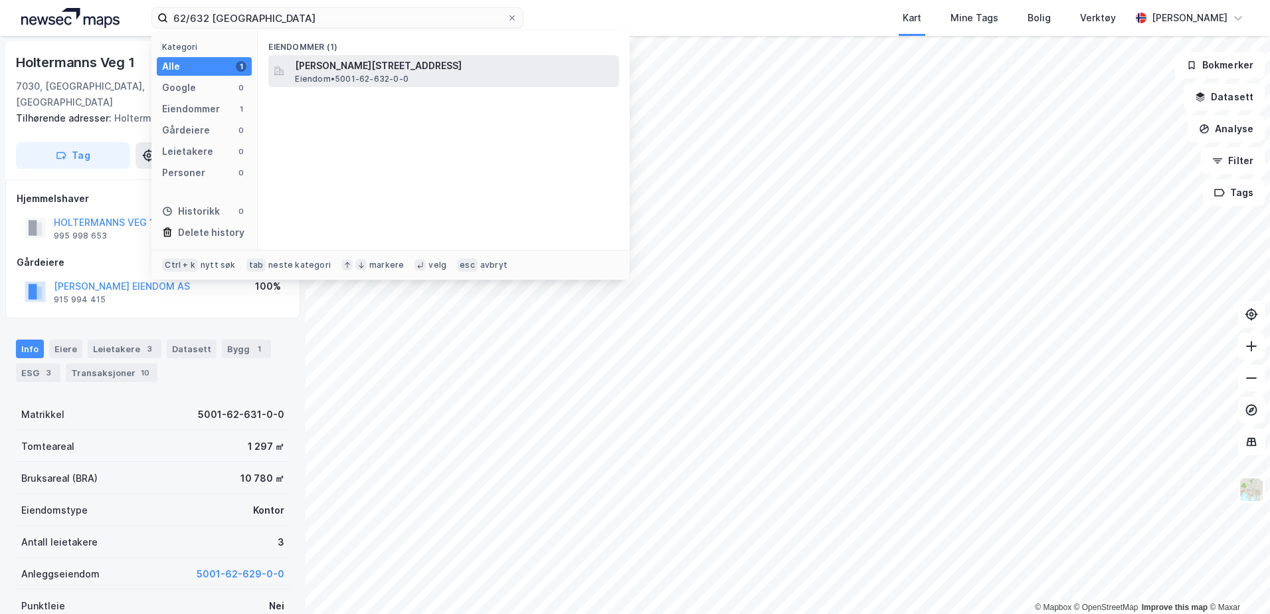
click at [354, 66] on span "[PERSON_NAME][STREET_ADDRESS]" at bounding box center [454, 66] width 319 height 16
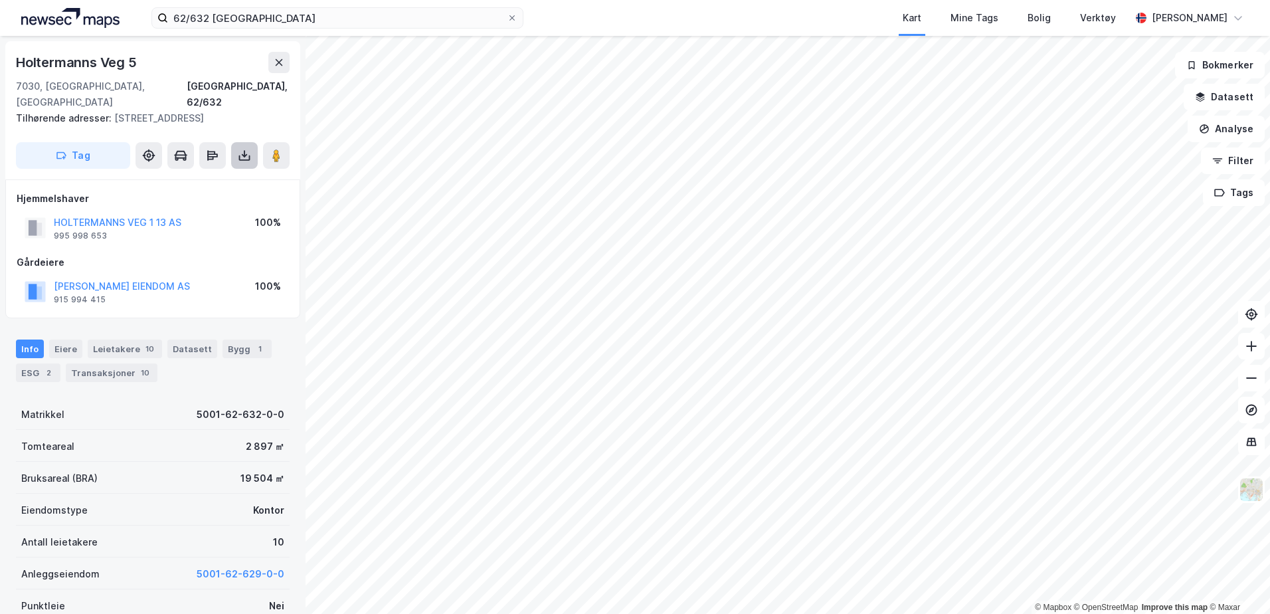
click at [243, 155] on icon at bounding box center [244, 154] width 5 height 3
click at [225, 183] on div "Last ned grunnbok" at bounding box center [187, 181] width 142 height 21
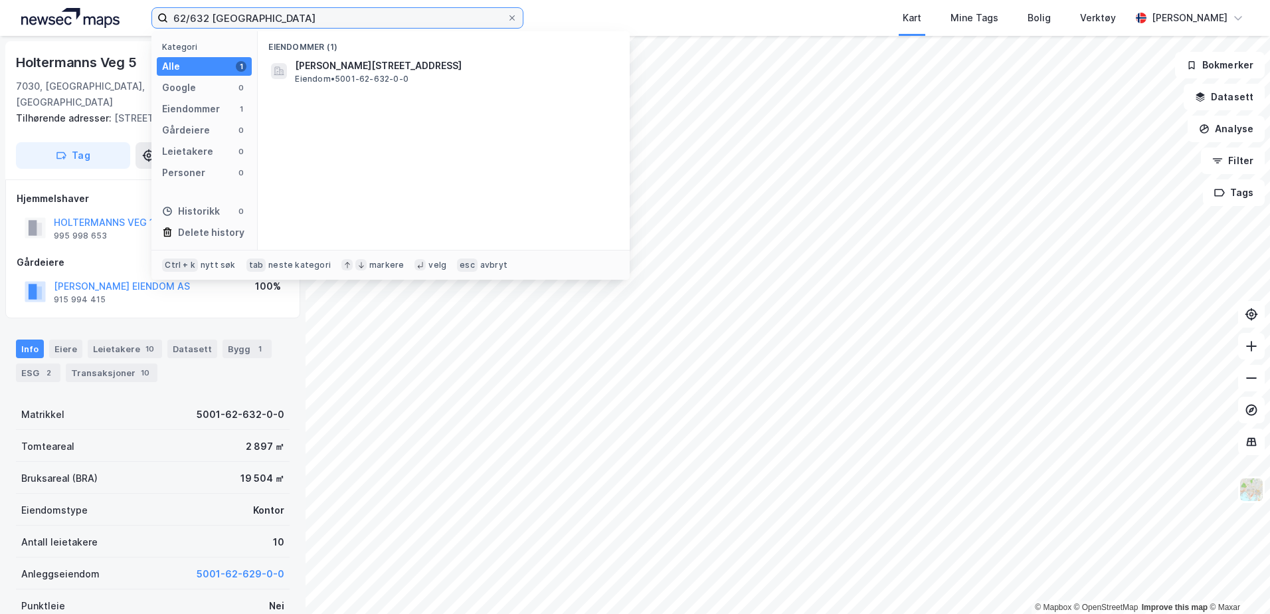
click at [206, 17] on input "62/632 [GEOGRAPHIC_DATA]" at bounding box center [337, 18] width 339 height 20
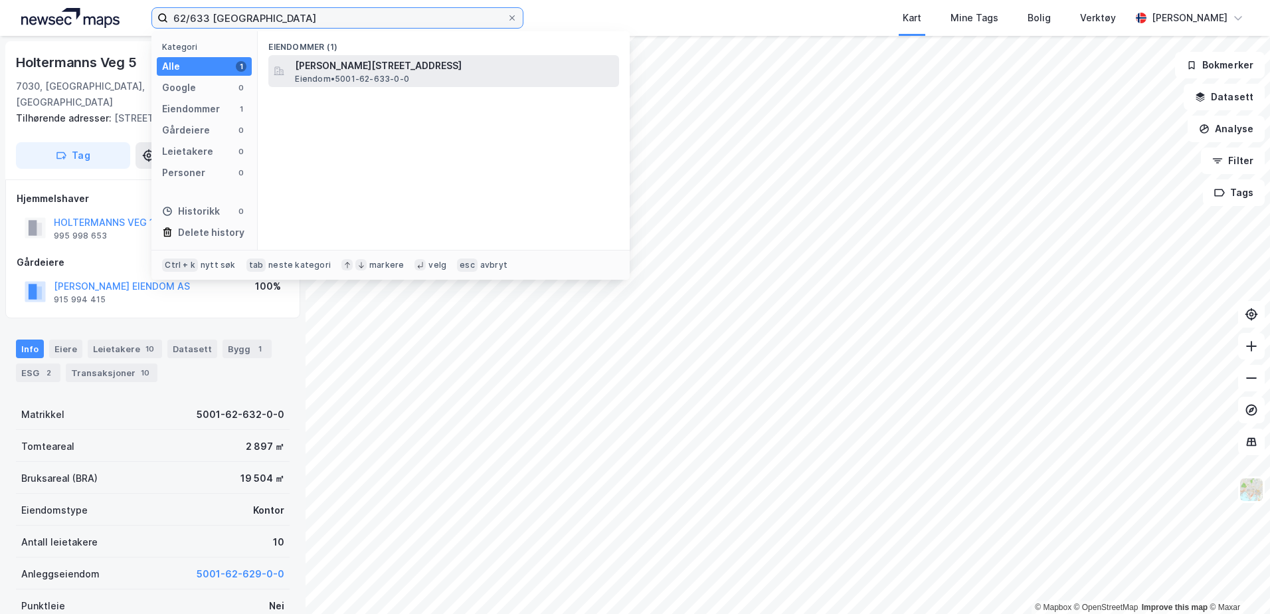
type input "62/633 [GEOGRAPHIC_DATA]"
click at [359, 71] on span "[PERSON_NAME][STREET_ADDRESS]" at bounding box center [454, 66] width 319 height 16
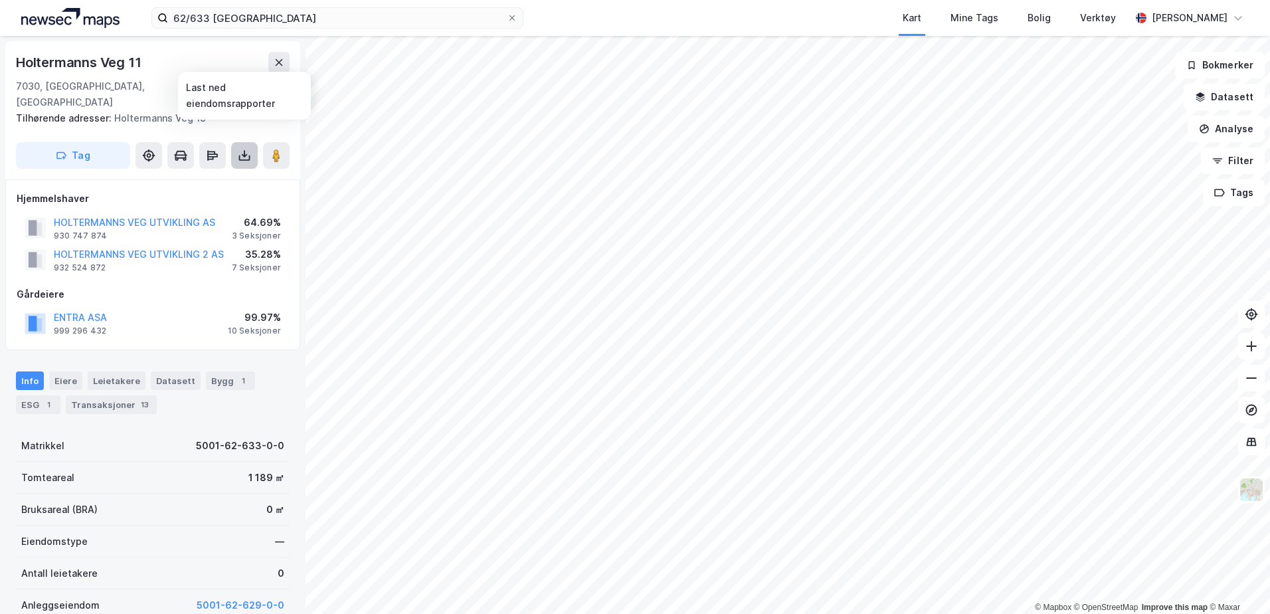
click at [248, 149] on icon at bounding box center [244, 155] width 13 height 13
click at [224, 171] on div "Last ned grunnbok" at bounding box center [187, 181] width 142 height 21
click at [65, 371] on div "Eiere" at bounding box center [65, 380] width 33 height 19
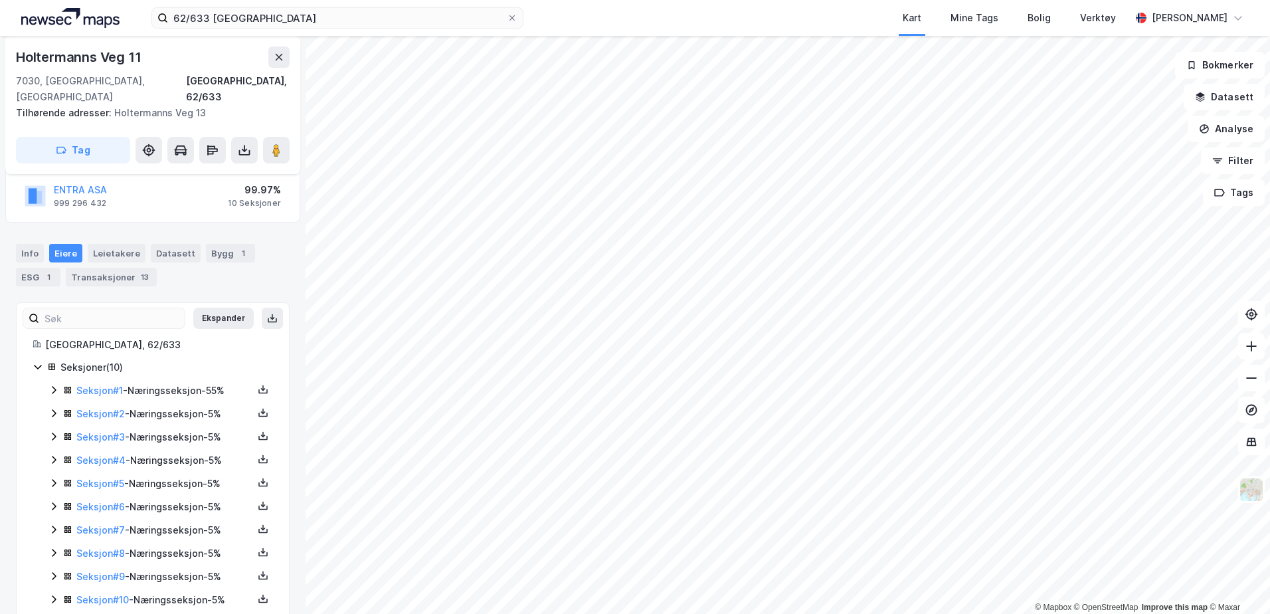
scroll to position [139, 0]
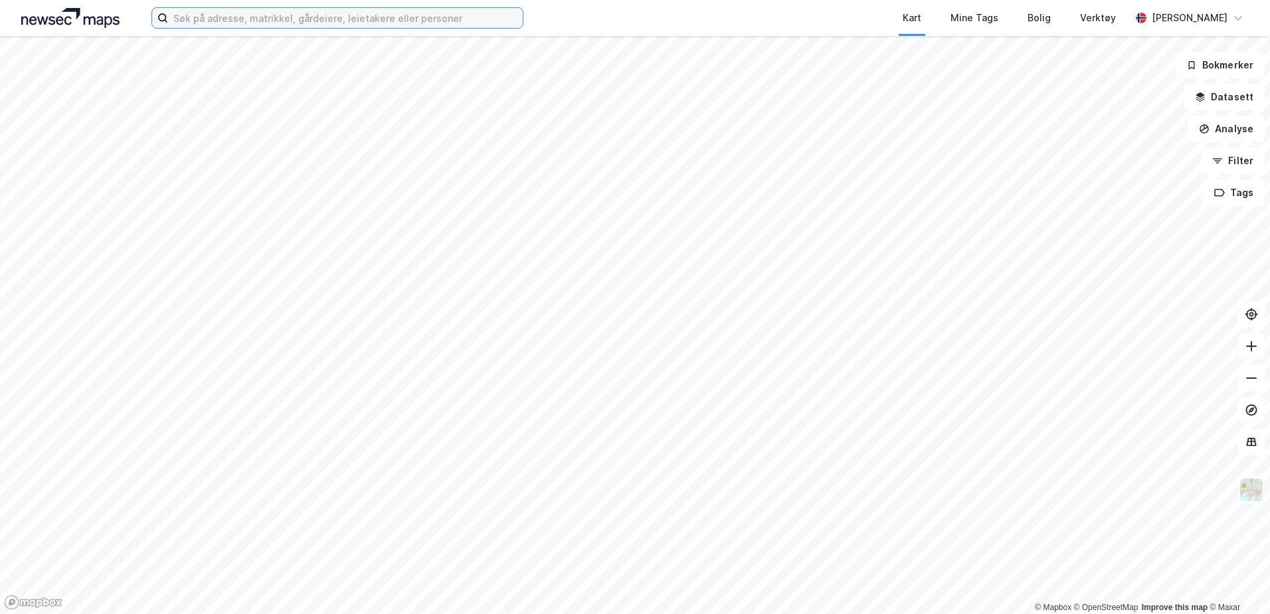
click at [450, 21] on input at bounding box center [345, 18] width 355 height 20
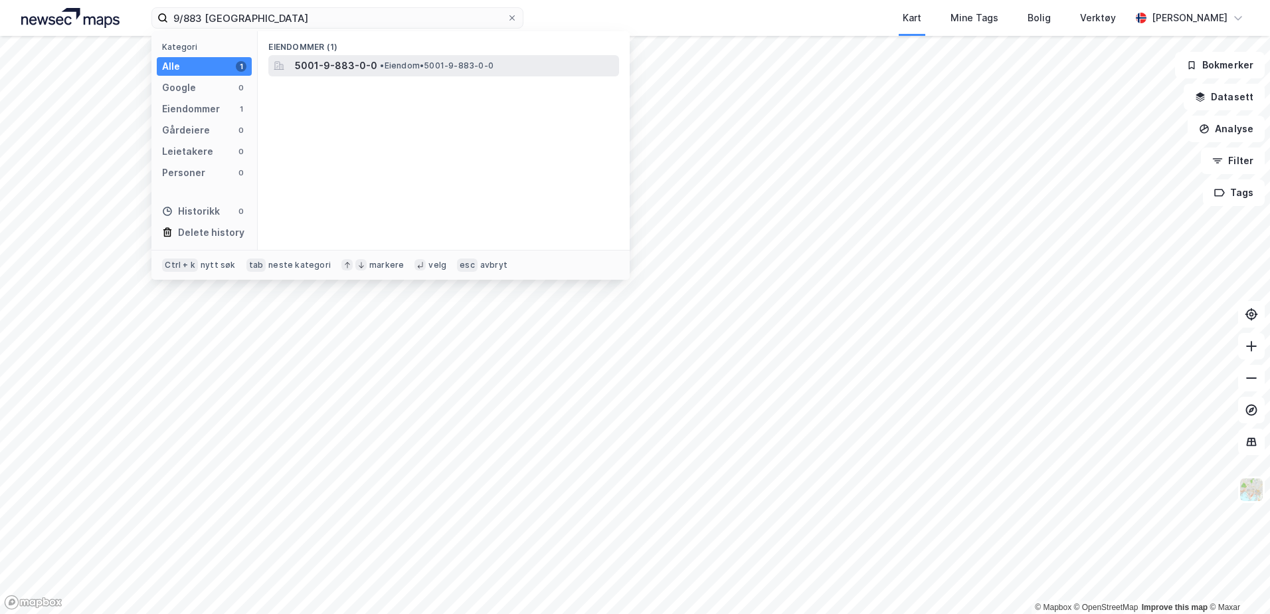
click at [425, 61] on span "• Eiendom • 5001-9-883-0-0" at bounding box center [437, 65] width 114 height 11
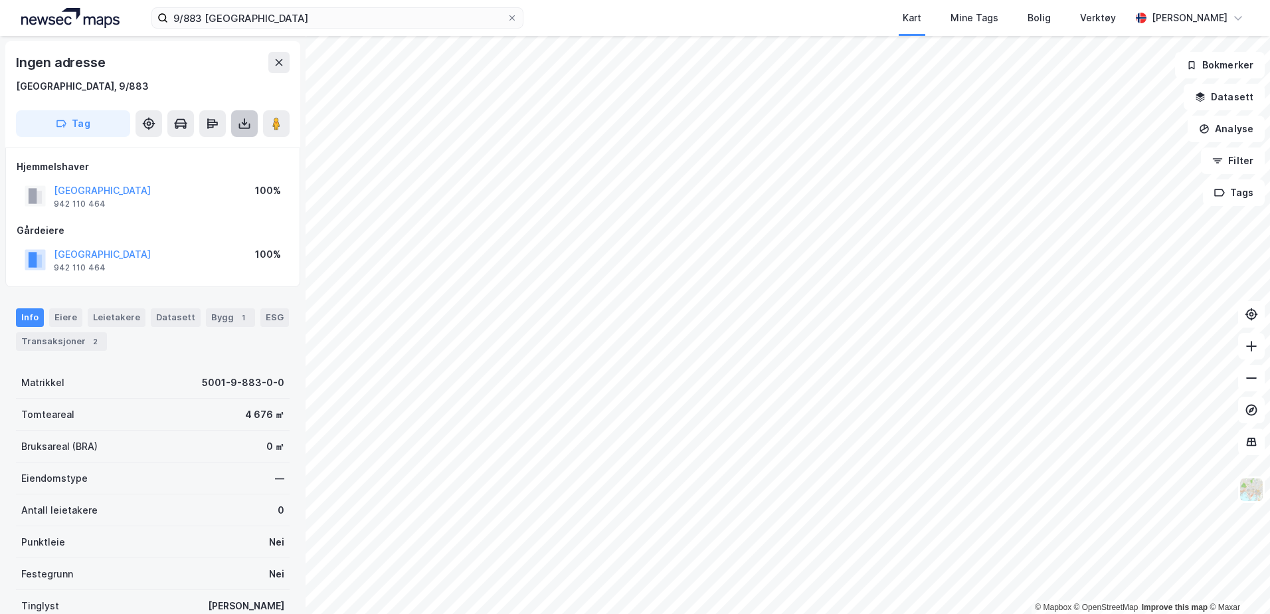
click at [243, 128] on icon at bounding box center [244, 126] width 11 height 5
click at [214, 151] on div "Last ned grunnbok" at bounding box center [178, 150] width 77 height 11
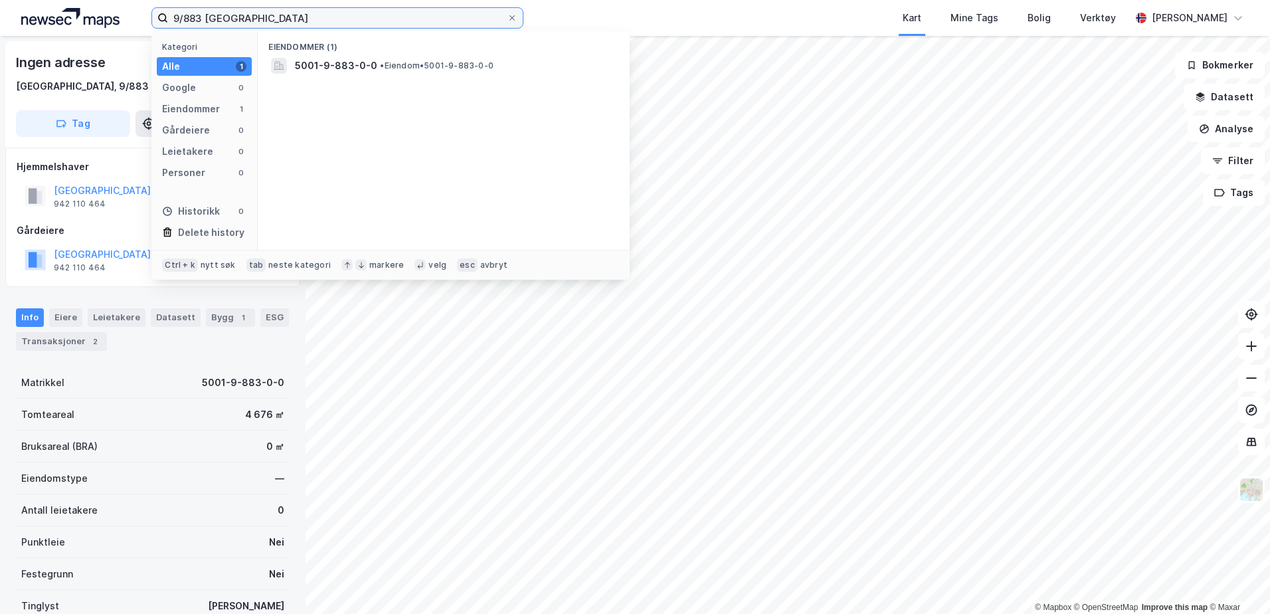
drag, startPoint x: 296, startPoint y: 21, endPoint x: 106, endPoint y: 20, distance: 190.0
click at [106, 20] on div "9/883 trondheim Kategori Alle 1 Google 0 Eiendommer 1 Gårdeiere 0 Leietakere 0 …" at bounding box center [635, 18] width 1270 height 36
click at [128, 349] on div "Info Eiere Leietakere Datasett Bygg 1 ESG Transaksjoner 2" at bounding box center [153, 329] width 274 height 43
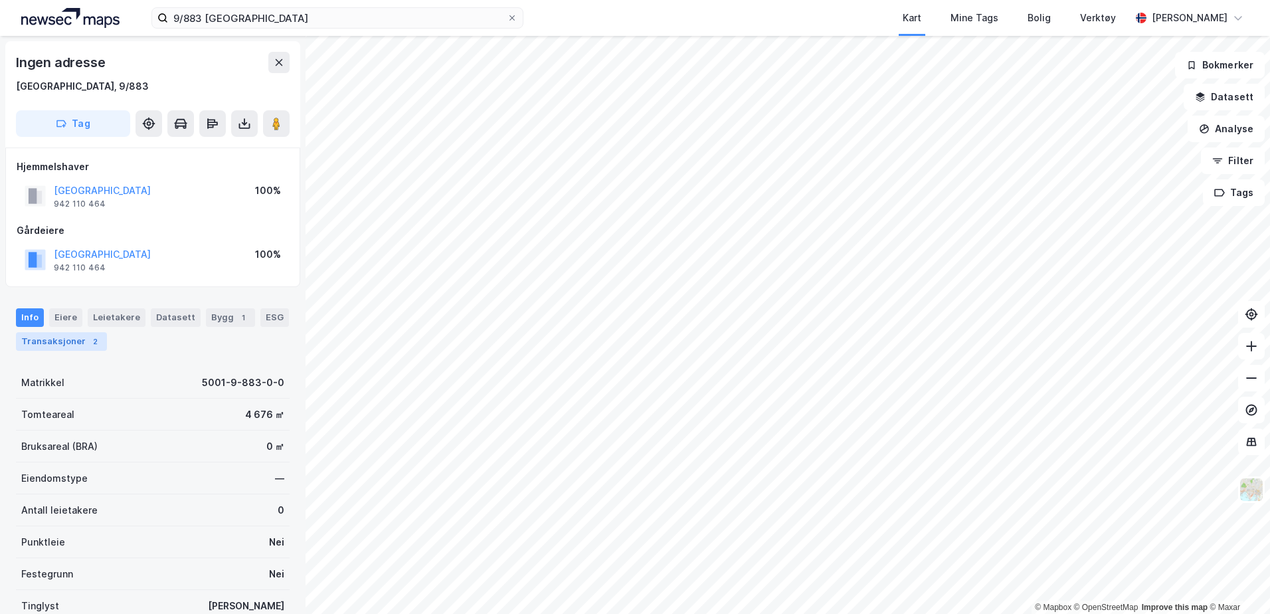
click at [72, 340] on div "Transaksjoner 2" at bounding box center [61, 341] width 91 height 19
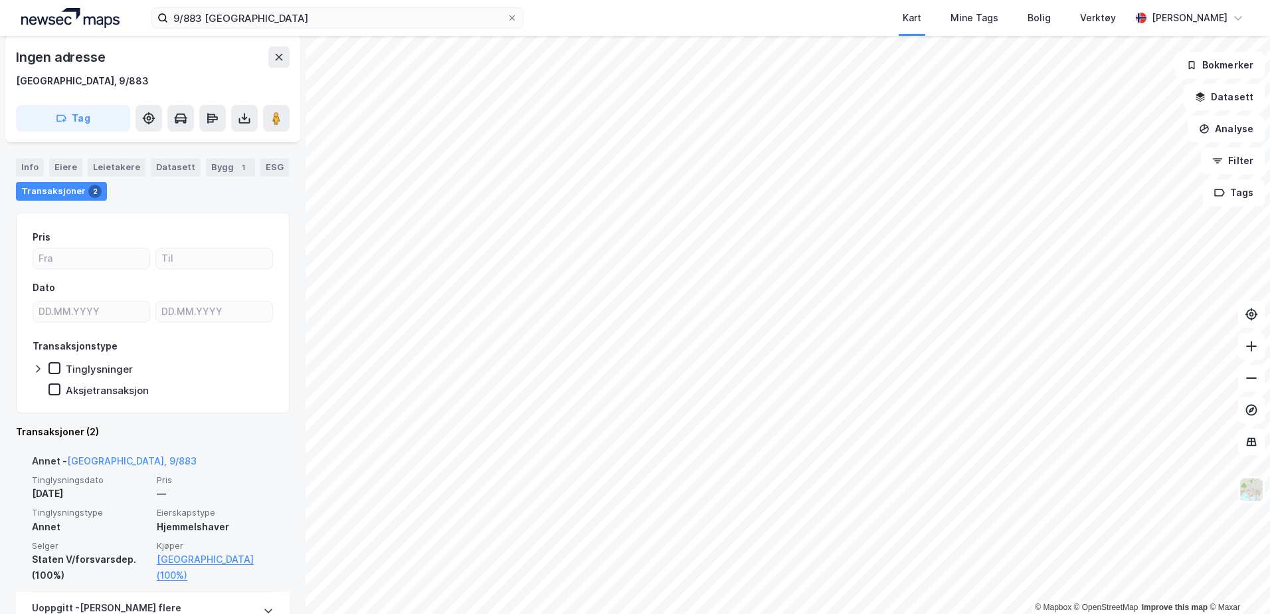
scroll to position [133, 0]
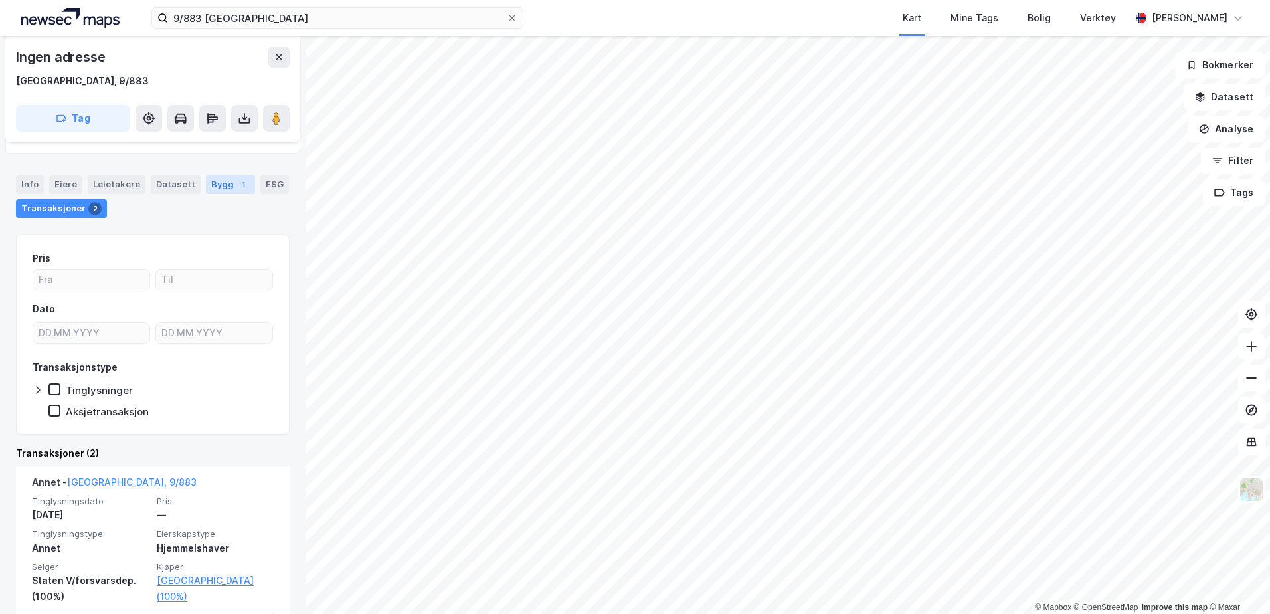
click at [237, 188] on div "1" at bounding box center [243, 184] width 13 height 13
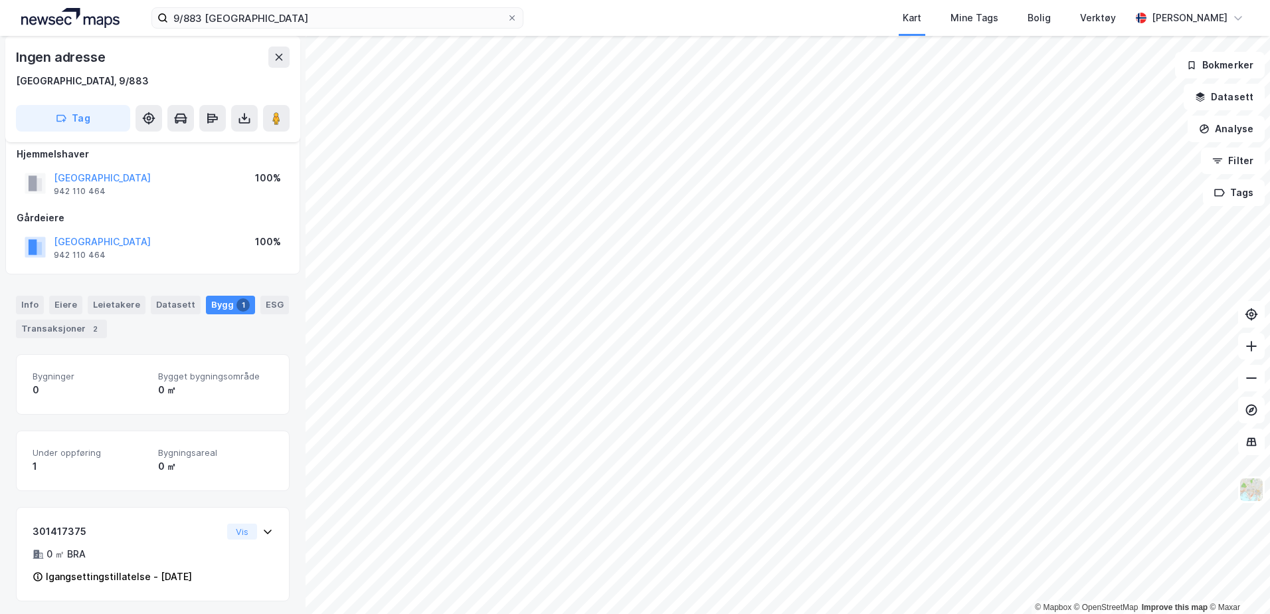
scroll to position [16, 0]
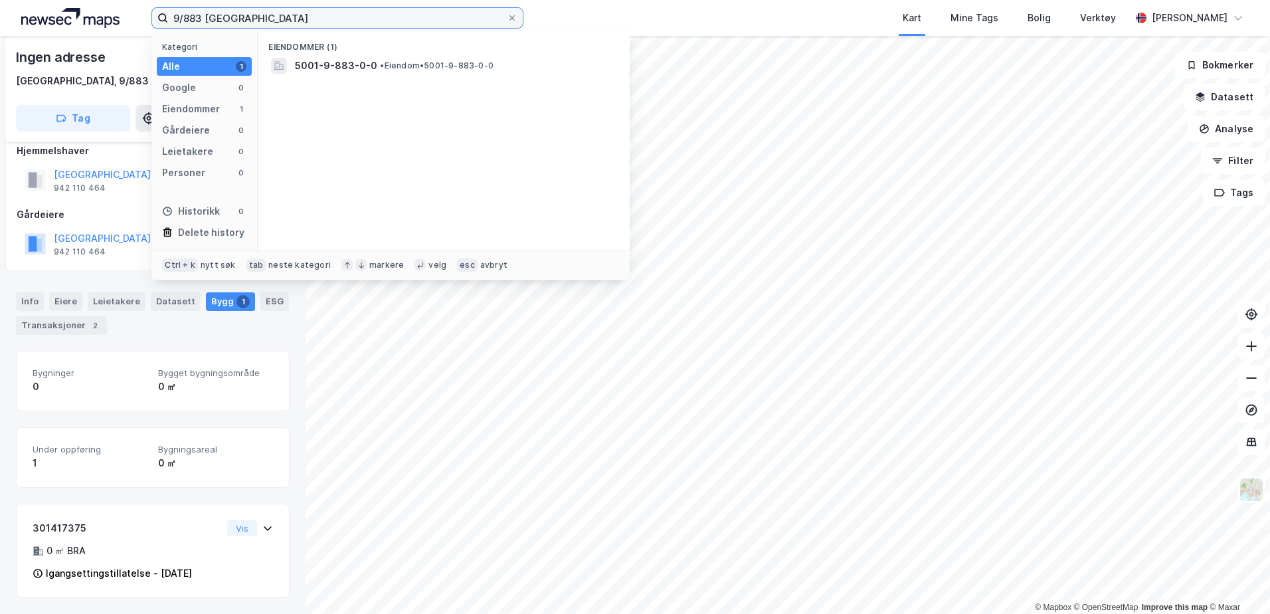
click at [197, 18] on input "9/883 trondheim" at bounding box center [337, 18] width 339 height 20
drag, startPoint x: 203, startPoint y: 17, endPoint x: 164, endPoint y: 21, distance: 38.7
click at [164, 21] on label "9/883 trondheim" at bounding box center [337, 17] width 372 height 21
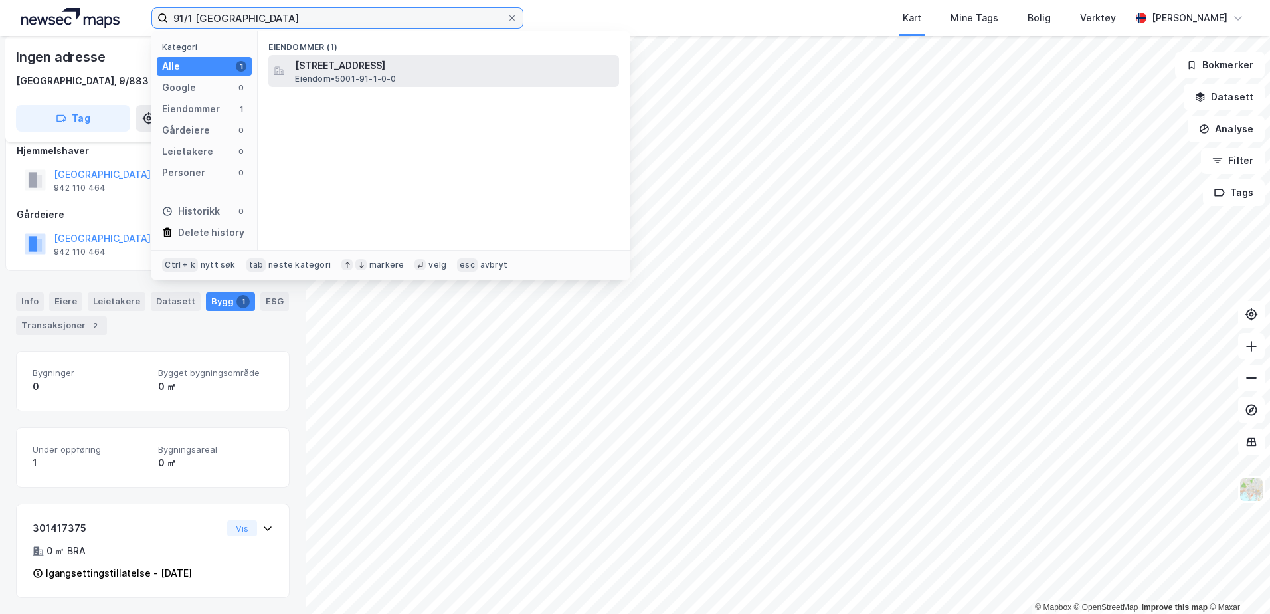
type input "91/1 trondheim"
click at [397, 60] on span "Fossegrenda 23, 7038, TRONDHEIM, TRONDHEIM" at bounding box center [454, 66] width 319 height 16
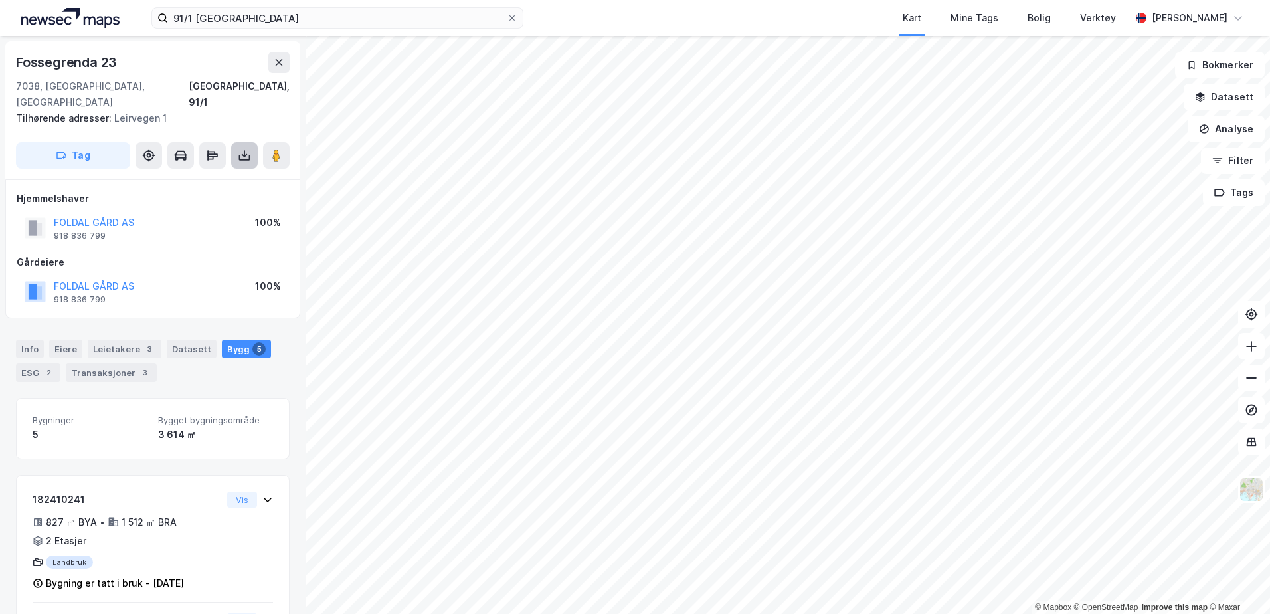
drag, startPoint x: 238, startPoint y: 140, endPoint x: 237, endPoint y: 151, distance: 11.3
click at [238, 149] on icon at bounding box center [244, 155] width 13 height 13
click at [241, 171] on div "Last ned grunnbok" at bounding box center [187, 181] width 142 height 21
